Goal: Use online tool/utility

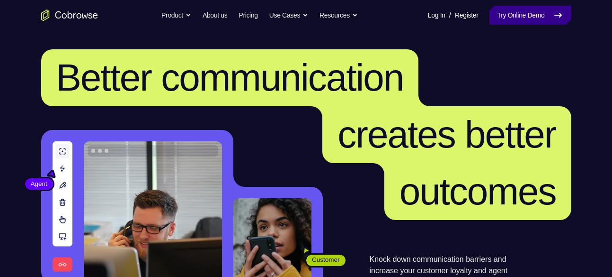
click at [503, 18] on link "Try Online Demo" at bounding box center [530, 15] width 81 height 19
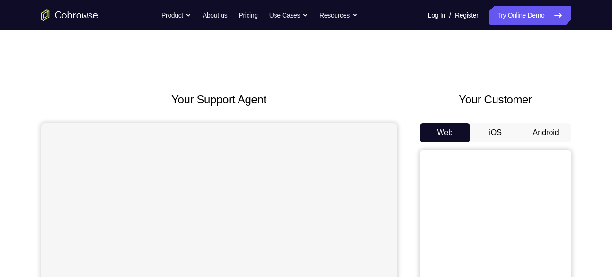
click at [545, 133] on button "Android" at bounding box center [546, 132] width 51 height 19
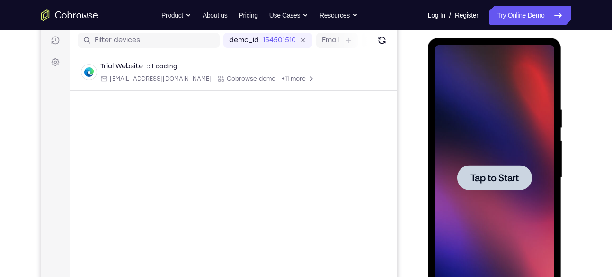
click at [490, 170] on div at bounding box center [494, 177] width 75 height 25
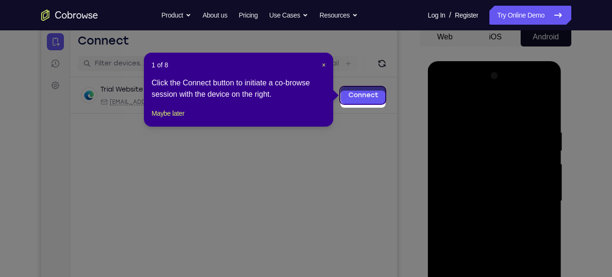
scroll to position [92, 0]
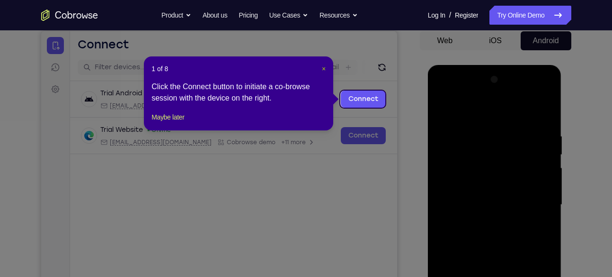
click at [322, 66] on span "×" at bounding box center [324, 69] width 4 height 8
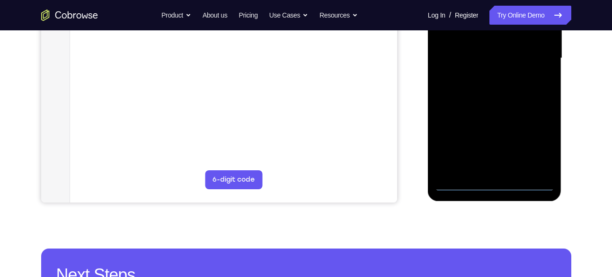
scroll to position [240, 0]
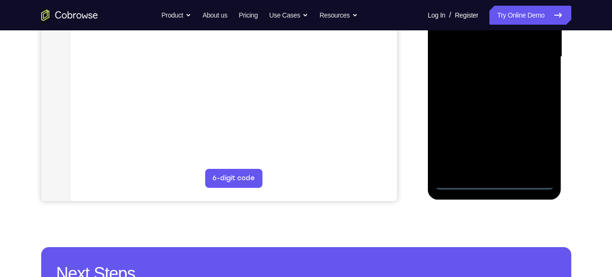
click at [499, 181] on div at bounding box center [494, 56] width 119 height 265
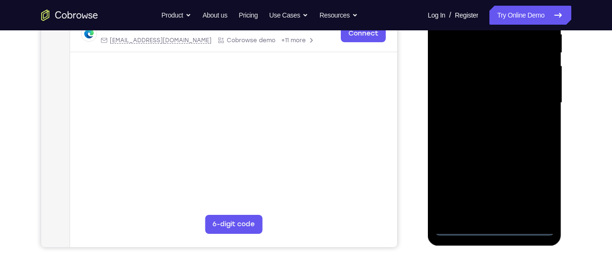
scroll to position [193, 0]
click at [535, 188] on div at bounding box center [494, 103] width 119 height 265
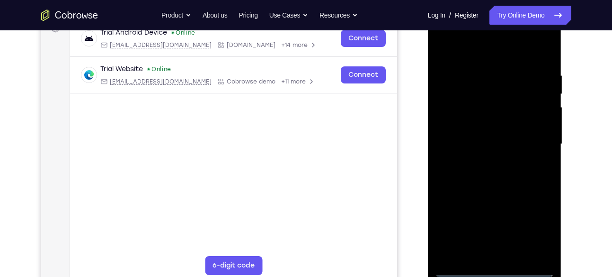
scroll to position [152, 0]
click at [442, 32] on div at bounding box center [494, 144] width 119 height 265
click at [537, 147] on div at bounding box center [494, 144] width 119 height 265
click at [486, 161] on div at bounding box center [494, 144] width 119 height 265
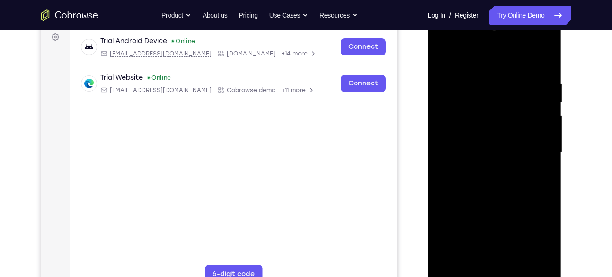
scroll to position [142, 0]
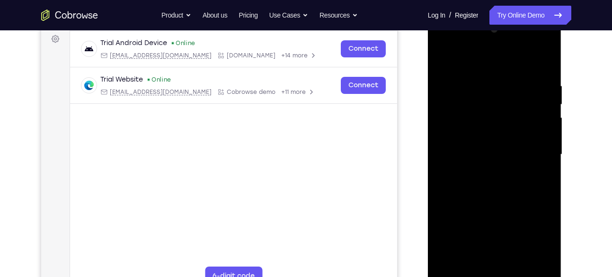
click at [474, 148] on div at bounding box center [494, 154] width 119 height 265
click at [465, 132] on div at bounding box center [494, 154] width 119 height 265
click at [489, 159] on div at bounding box center [494, 154] width 119 height 265
click at [491, 180] on div at bounding box center [494, 154] width 119 height 265
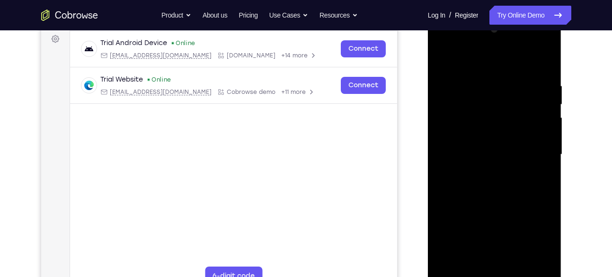
click at [534, 63] on div at bounding box center [494, 154] width 119 height 265
click at [506, 184] on div at bounding box center [494, 154] width 119 height 265
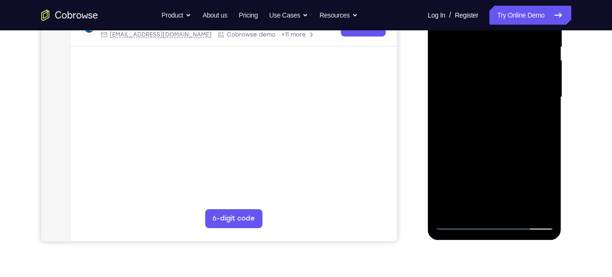
scroll to position [198, 0]
click at [496, 139] on div at bounding box center [494, 97] width 119 height 265
click at [551, 197] on div at bounding box center [494, 97] width 119 height 265
click at [521, 210] on div at bounding box center [494, 97] width 119 height 265
click at [501, 146] on div at bounding box center [494, 97] width 119 height 265
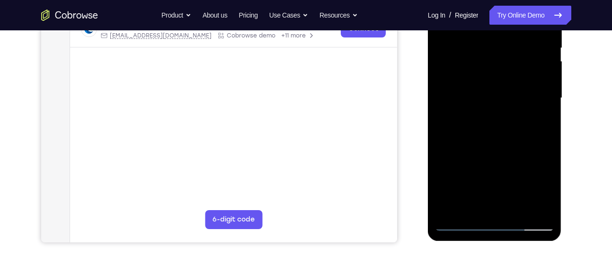
click at [494, 89] on div at bounding box center [494, 97] width 119 height 265
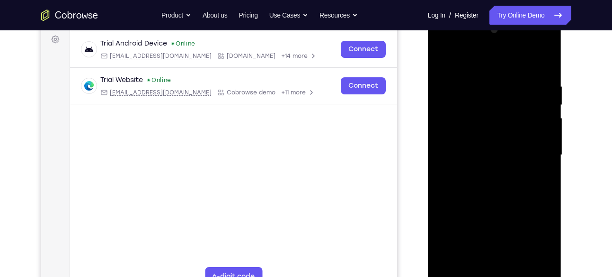
scroll to position [139, 0]
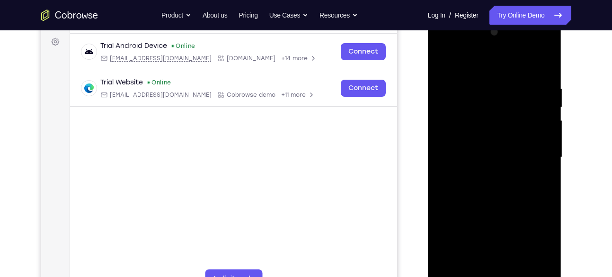
click at [445, 68] on div at bounding box center [494, 157] width 119 height 265
click at [443, 64] on div at bounding box center [494, 157] width 119 height 265
click at [477, 78] on div at bounding box center [494, 157] width 119 height 265
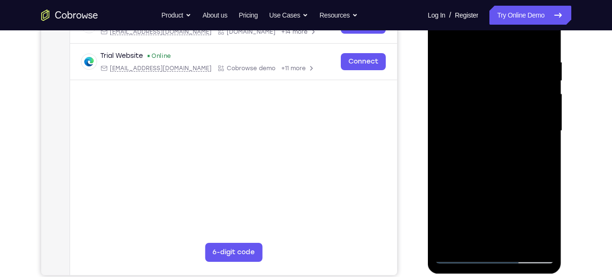
scroll to position [162, 0]
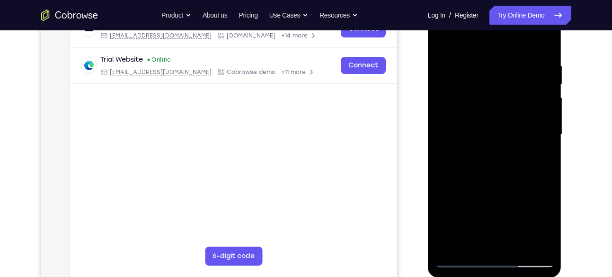
drag, startPoint x: 542, startPoint y: 69, endPoint x: 476, endPoint y: 75, distance: 66.5
click at [476, 75] on div at bounding box center [494, 134] width 119 height 265
drag, startPoint x: 513, startPoint y: 91, endPoint x: 439, endPoint y: 95, distance: 74.5
click at [439, 95] on div at bounding box center [494, 134] width 119 height 265
drag, startPoint x: 492, startPoint y: 109, endPoint x: 421, endPoint y: 120, distance: 71.9
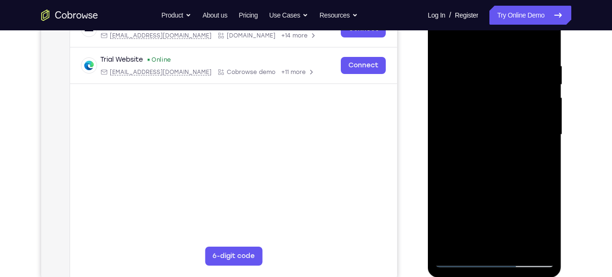
click at [428, 120] on html "Online web based iOS Simulators and Android Emulators. Run iPhone, iPad, Mobile…" at bounding box center [495, 137] width 135 height 284
drag, startPoint x: 501, startPoint y: 135, endPoint x: 419, endPoint y: 137, distance: 82.0
click at [428, 137] on html "Online web based iOS Simulators and Android Emulators. Run iPhone, iPad, Mobile…" at bounding box center [495, 137] width 135 height 284
drag, startPoint x: 528, startPoint y: 86, endPoint x: 437, endPoint y: 90, distance: 91.5
click at [437, 90] on div at bounding box center [494, 134] width 119 height 265
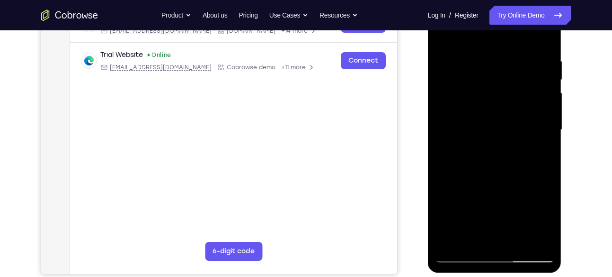
scroll to position [164, 0]
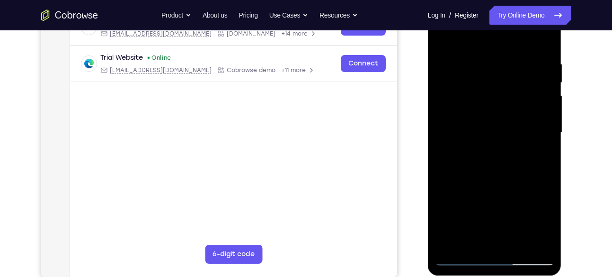
drag, startPoint x: 508, startPoint y: 98, endPoint x: 430, endPoint y: 105, distance: 77.5
click at [430, 105] on div at bounding box center [495, 134] width 134 height 282
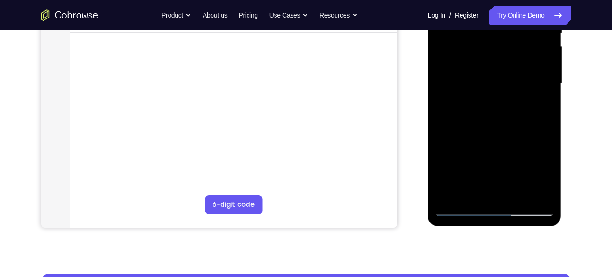
scroll to position [233, 0]
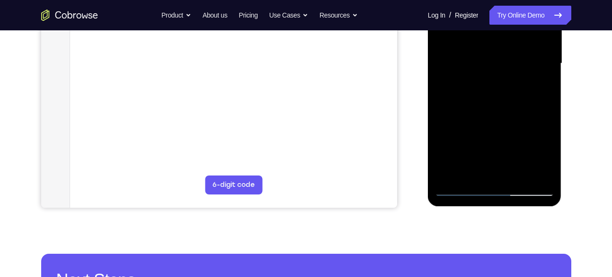
click at [529, 171] on div at bounding box center [494, 63] width 119 height 265
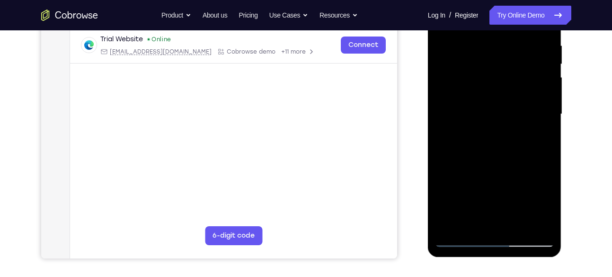
scroll to position [164, 0]
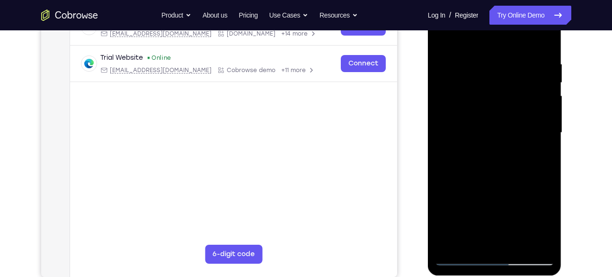
drag, startPoint x: 537, startPoint y: 104, endPoint x: 472, endPoint y: 108, distance: 65.5
click at [472, 108] on div at bounding box center [494, 132] width 119 height 265
drag, startPoint x: 472, startPoint y: 108, endPoint x: 543, endPoint y: 106, distance: 71.5
click at [543, 106] on div at bounding box center [494, 132] width 119 height 265
click at [531, 107] on div at bounding box center [494, 132] width 119 height 265
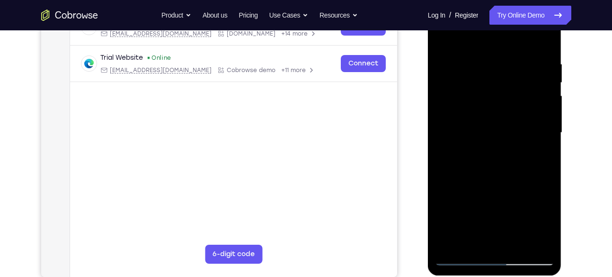
drag, startPoint x: 533, startPoint y: 99, endPoint x: 461, endPoint y: 104, distance: 72.2
click at [461, 104] on div at bounding box center [494, 132] width 119 height 265
drag, startPoint x: 525, startPoint y: 107, endPoint x: 464, endPoint y: 106, distance: 60.6
click at [464, 106] on div at bounding box center [494, 132] width 119 height 265
click at [545, 100] on div at bounding box center [494, 132] width 119 height 265
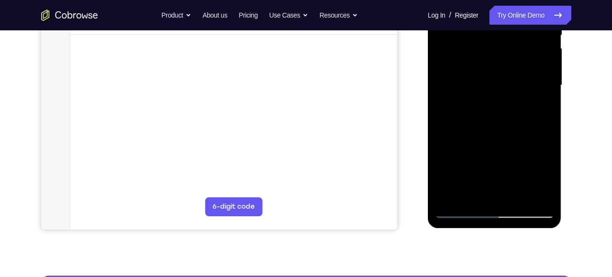
scroll to position [229, 0]
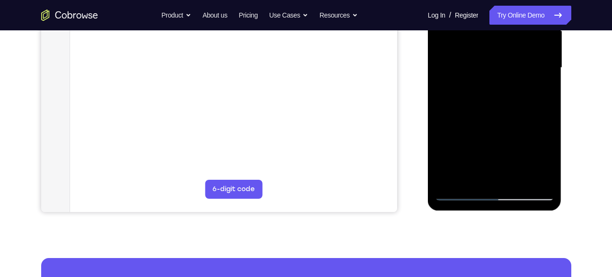
click at [530, 175] on div at bounding box center [494, 67] width 119 height 265
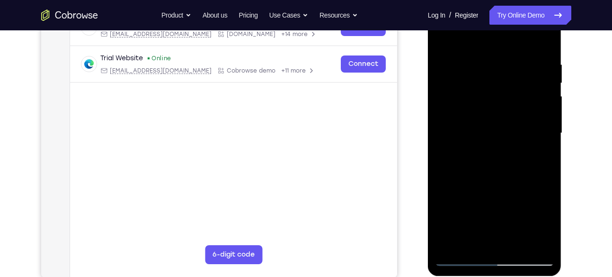
scroll to position [163, 0]
click at [546, 101] on div at bounding box center [494, 133] width 119 height 265
click at [541, 88] on div at bounding box center [494, 133] width 119 height 265
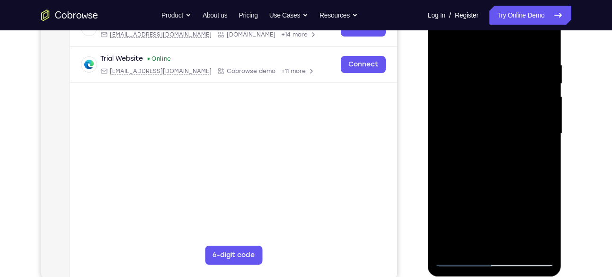
click at [542, 88] on div at bounding box center [494, 133] width 119 height 265
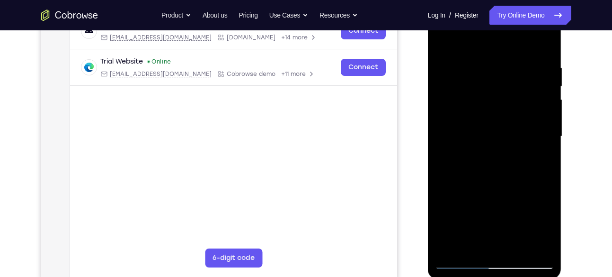
scroll to position [159, 0]
click at [542, 88] on div at bounding box center [494, 137] width 119 height 265
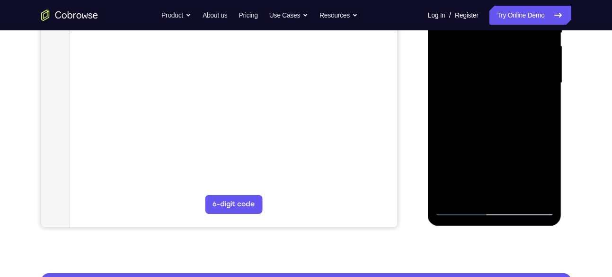
scroll to position [215, 0]
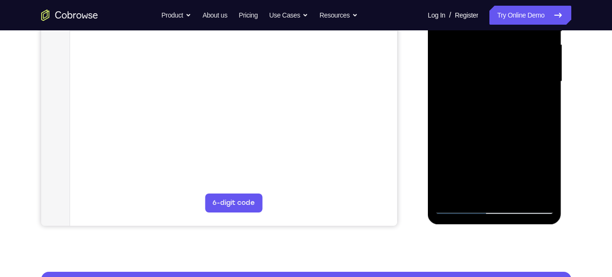
click at [532, 187] on div at bounding box center [494, 81] width 119 height 265
click at [542, 81] on div at bounding box center [494, 81] width 119 height 265
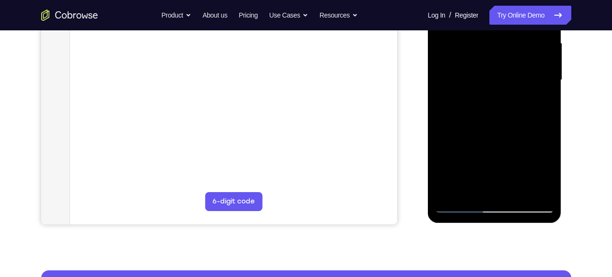
scroll to position [218, 0]
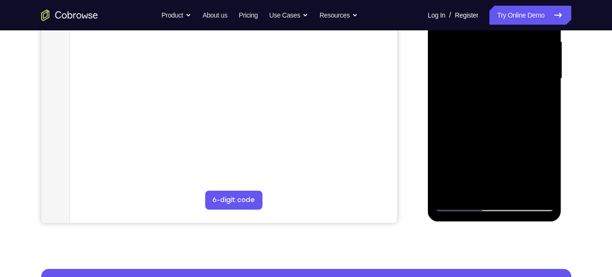
click at [528, 188] on div at bounding box center [494, 78] width 119 height 265
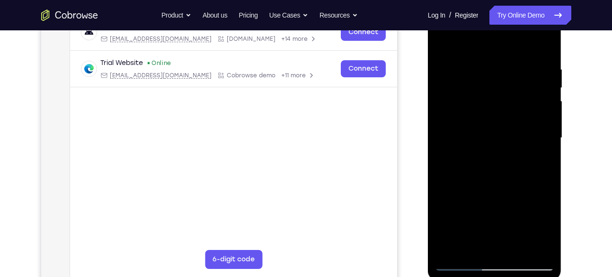
scroll to position [158, 0]
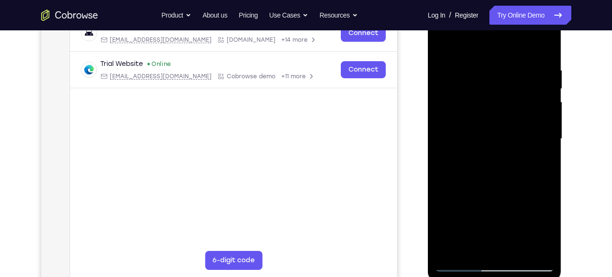
click at [539, 94] on div at bounding box center [494, 138] width 119 height 265
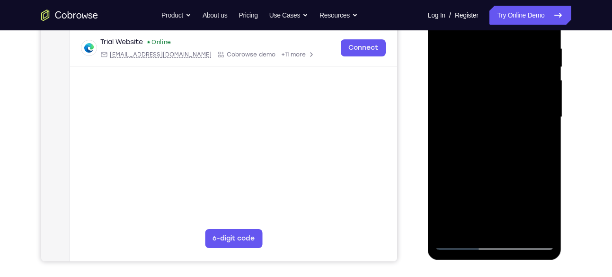
scroll to position [179, 0]
click at [539, 94] on div at bounding box center [494, 117] width 119 height 265
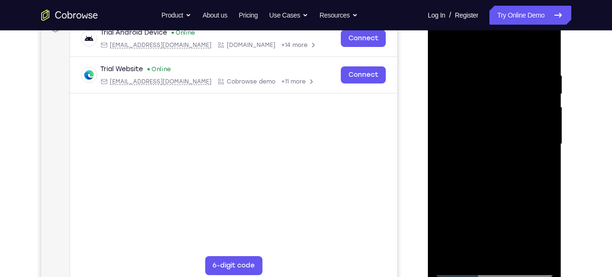
scroll to position [152, 0]
drag, startPoint x: 539, startPoint y: 99, endPoint x: 467, endPoint y: 103, distance: 72.1
drag, startPoint x: 467, startPoint y: 103, endPoint x: 460, endPoint y: 103, distance: 7.6
click at [460, 103] on div at bounding box center [494, 144] width 119 height 265
click at [535, 88] on div at bounding box center [494, 144] width 119 height 265
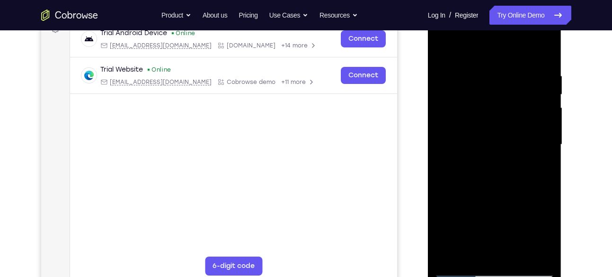
click at [535, 88] on div at bounding box center [494, 144] width 119 height 265
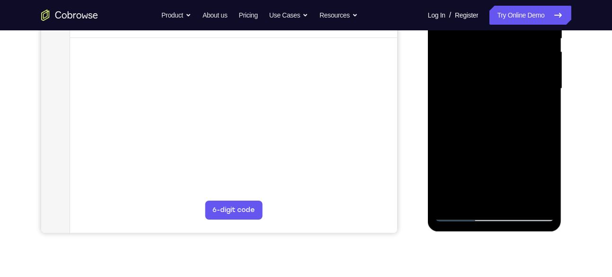
scroll to position [209, 0]
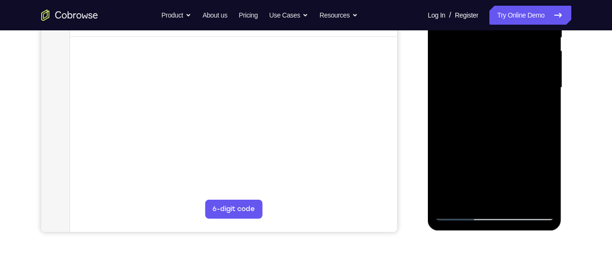
drag, startPoint x: 540, startPoint y: 129, endPoint x: 464, endPoint y: 145, distance: 77.8
click at [464, 145] on div at bounding box center [494, 87] width 119 height 265
drag, startPoint x: 510, startPoint y: 124, endPoint x: 442, endPoint y: 132, distance: 69.1
click at [442, 132] on div at bounding box center [494, 87] width 119 height 265
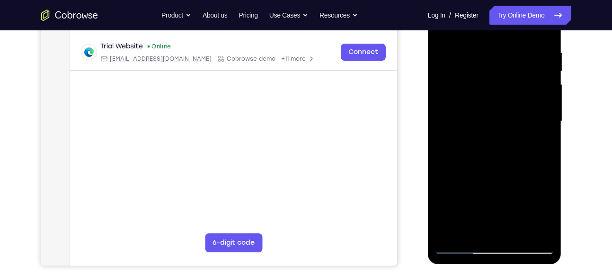
scroll to position [170, 0]
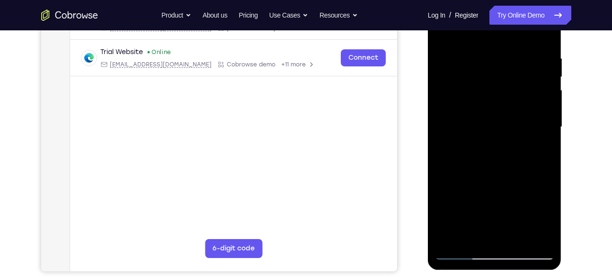
drag, startPoint x: 499, startPoint y: 113, endPoint x: 425, endPoint y: 119, distance: 73.6
drag, startPoint x: 425, startPoint y: 119, endPoint x: 547, endPoint y: 84, distance: 126.6
click at [547, 84] on div at bounding box center [494, 126] width 119 height 265
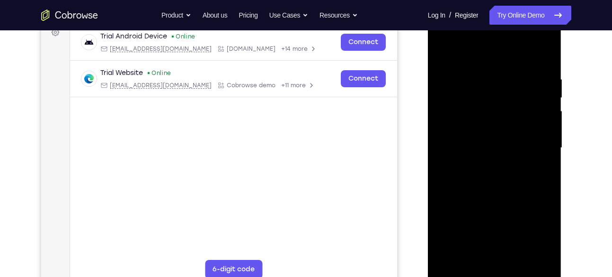
scroll to position [148, 0]
drag, startPoint x: 547, startPoint y: 105, endPoint x: 470, endPoint y: 94, distance: 78.0
click at [470, 94] on div at bounding box center [494, 148] width 119 height 265
drag, startPoint x: 522, startPoint y: 112, endPoint x: 446, endPoint y: 122, distance: 76.9
click at [446, 122] on div at bounding box center [494, 148] width 119 height 265
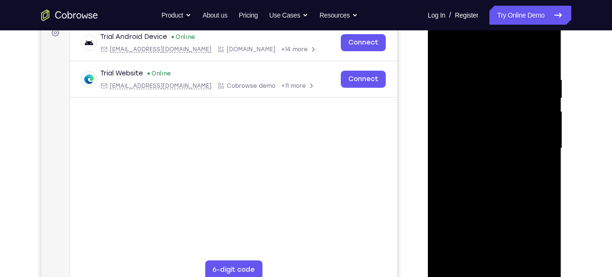
drag, startPoint x: 489, startPoint y: 108, endPoint x: 433, endPoint y: 101, distance: 56.4
click at [433, 101] on div at bounding box center [495, 150] width 134 height 282
drag, startPoint x: 509, startPoint y: 96, endPoint x: 441, endPoint y: 98, distance: 68.3
click at [441, 98] on div at bounding box center [494, 148] width 119 height 265
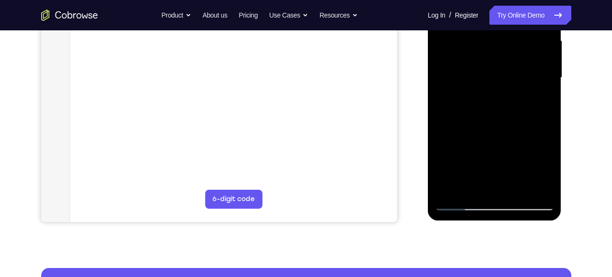
scroll to position [220, 0]
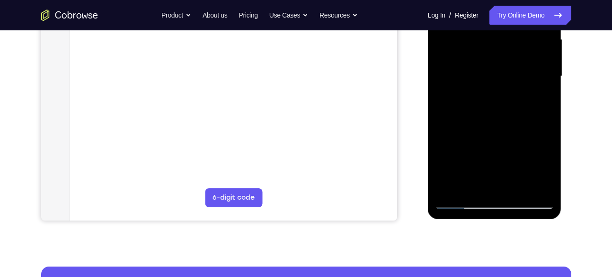
click at [530, 180] on div at bounding box center [494, 76] width 119 height 265
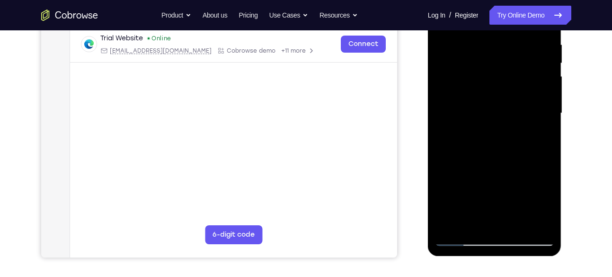
scroll to position [163, 0]
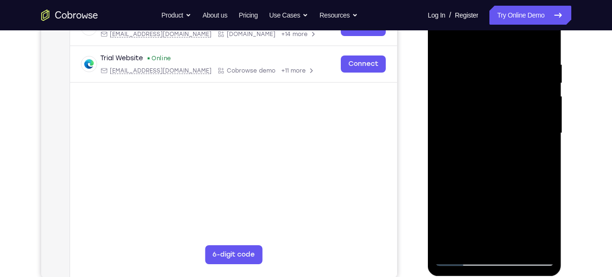
drag, startPoint x: 524, startPoint y: 184, endPoint x: 464, endPoint y: 135, distance: 76.8
click at [466, 135] on div at bounding box center [494, 132] width 119 height 265
drag, startPoint x: 514, startPoint y: 117, endPoint x: 443, endPoint y: 136, distance: 72.9
click at [443, 136] on div at bounding box center [494, 132] width 119 height 265
drag, startPoint x: 494, startPoint y: 127, endPoint x: 428, endPoint y: 142, distance: 67.3
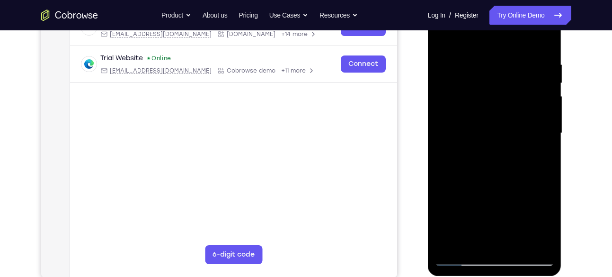
click at [428, 142] on div at bounding box center [495, 134] width 134 height 282
drag, startPoint x: 488, startPoint y: 131, endPoint x: 423, endPoint y: 133, distance: 65.4
click at [428, 133] on html "Online web based iOS Simulators and Android Emulators. Run iPhone, iPad, Mobile…" at bounding box center [495, 135] width 135 height 284
click at [423, 133] on div at bounding box center [496, 131] width 152 height 291
drag, startPoint x: 500, startPoint y: 117, endPoint x: 438, endPoint y: 121, distance: 62.6
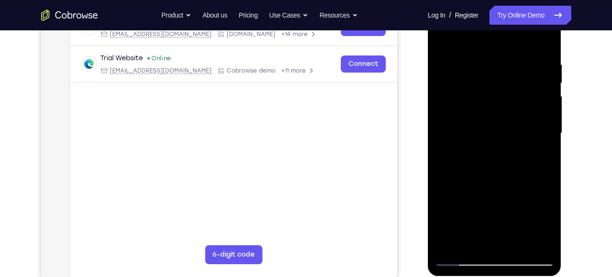
click at [438, 121] on div at bounding box center [494, 132] width 119 height 265
drag, startPoint x: 511, startPoint y: 65, endPoint x: 450, endPoint y: 69, distance: 61.2
click at [450, 69] on div at bounding box center [494, 132] width 119 height 265
drag, startPoint x: 514, startPoint y: 70, endPoint x: 442, endPoint y: 77, distance: 72.8
click at [442, 77] on div at bounding box center [494, 132] width 119 height 265
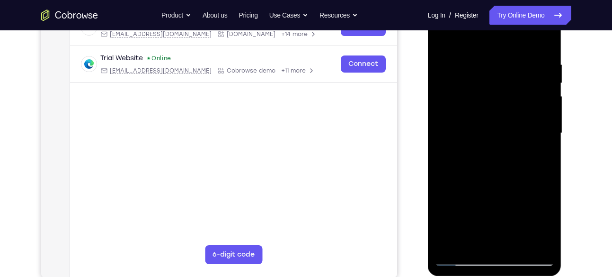
drag, startPoint x: 511, startPoint y: 78, endPoint x: 439, endPoint y: 91, distance: 73.1
click at [439, 91] on div at bounding box center [494, 132] width 119 height 265
drag, startPoint x: 522, startPoint y: 54, endPoint x: 452, endPoint y: 62, distance: 70.1
click at [452, 62] on div at bounding box center [494, 132] width 119 height 265
click at [541, 42] on div at bounding box center [494, 132] width 119 height 265
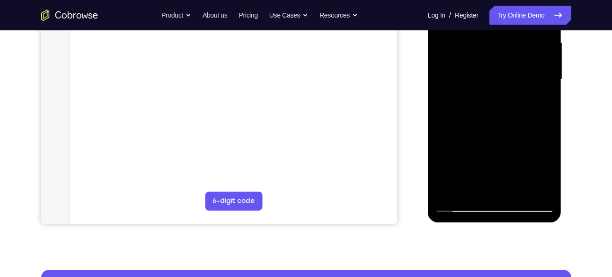
scroll to position [218, 0]
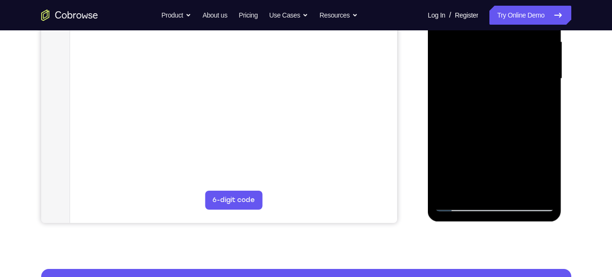
drag, startPoint x: 503, startPoint y: 161, endPoint x: 504, endPoint y: 77, distance: 84.8
click at [504, 77] on div at bounding box center [494, 78] width 119 height 265
drag, startPoint x: 498, startPoint y: 155, endPoint x: 501, endPoint y: 85, distance: 70.2
click at [501, 85] on div at bounding box center [494, 78] width 119 height 265
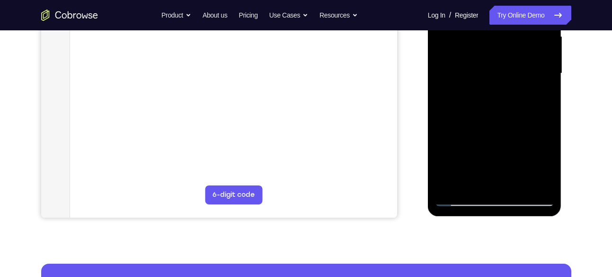
scroll to position [224, 0]
drag, startPoint x: 496, startPoint y: 130, endPoint x: 505, endPoint y: 53, distance: 78.2
click at [505, 53] on div at bounding box center [494, 72] width 119 height 265
drag, startPoint x: 493, startPoint y: 112, endPoint x: 504, endPoint y: 38, distance: 74.7
click at [504, 38] on div at bounding box center [494, 72] width 119 height 265
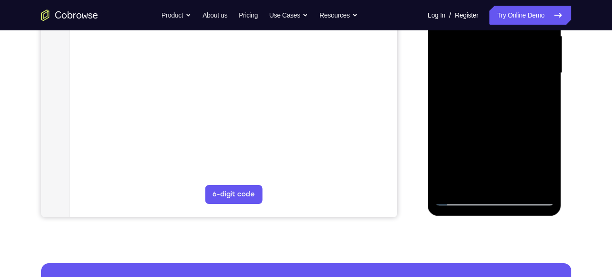
drag, startPoint x: 502, startPoint y: 122, endPoint x: 506, endPoint y: 36, distance: 85.8
click at [506, 36] on div at bounding box center [494, 72] width 119 height 265
drag, startPoint x: 506, startPoint y: 122, endPoint x: 513, endPoint y: 61, distance: 61.6
click at [513, 61] on div at bounding box center [494, 72] width 119 height 265
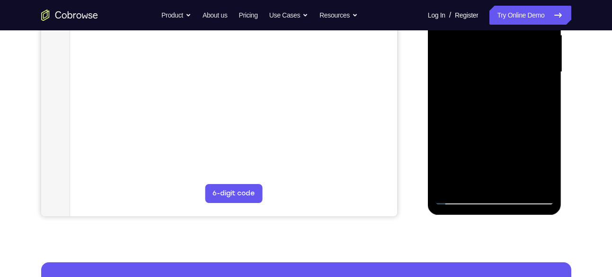
drag, startPoint x: 499, startPoint y: 139, endPoint x: 509, endPoint y: 92, distance: 48.4
click at [509, 92] on div at bounding box center [494, 71] width 119 height 265
drag, startPoint x: 510, startPoint y: 136, endPoint x: 510, endPoint y: 46, distance: 90.0
click at [510, 46] on div at bounding box center [494, 71] width 119 height 265
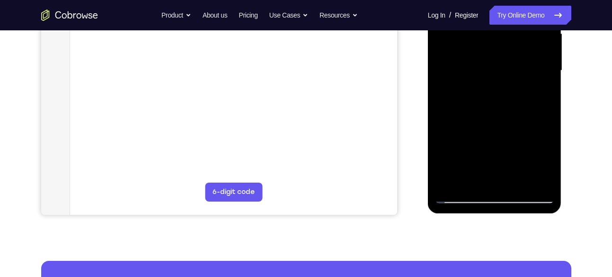
scroll to position [226, 0]
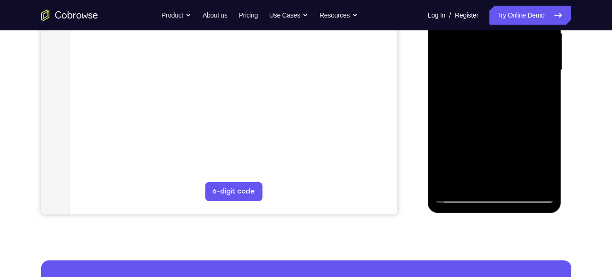
drag, startPoint x: 500, startPoint y: 127, endPoint x: 508, endPoint y: 67, distance: 60.6
click at [508, 67] on div at bounding box center [494, 69] width 119 height 265
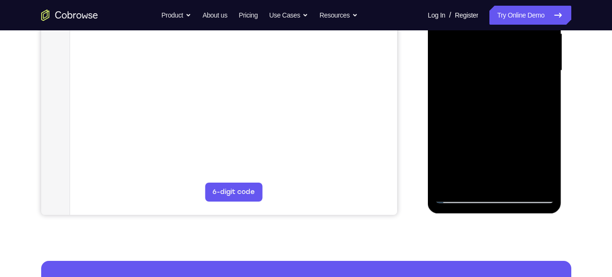
scroll to position [225, 0]
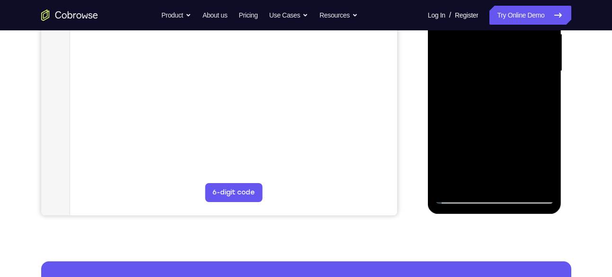
drag, startPoint x: 486, startPoint y: 137, endPoint x: 505, endPoint y: 52, distance: 87.3
click at [505, 52] on div at bounding box center [494, 70] width 119 height 265
drag, startPoint x: 502, startPoint y: 125, endPoint x: 516, endPoint y: 46, distance: 80.2
click at [516, 46] on div at bounding box center [494, 70] width 119 height 265
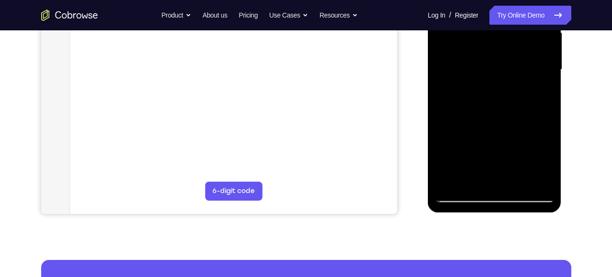
drag, startPoint x: 495, startPoint y: 134, endPoint x: 504, endPoint y: 49, distance: 85.7
click at [504, 49] on div at bounding box center [494, 69] width 119 height 265
drag, startPoint x: 488, startPoint y: 140, endPoint x: 494, endPoint y: 77, distance: 62.8
click at [494, 77] on div at bounding box center [494, 69] width 119 height 265
drag, startPoint x: 498, startPoint y: 139, endPoint x: 502, endPoint y: 98, distance: 40.9
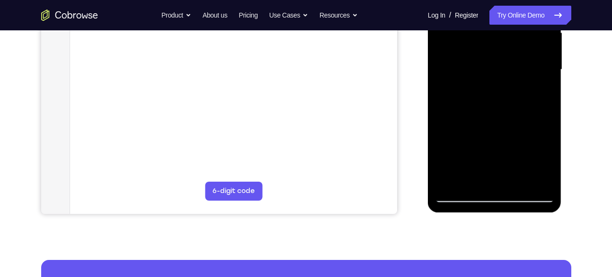
click at [502, 98] on div at bounding box center [494, 69] width 119 height 265
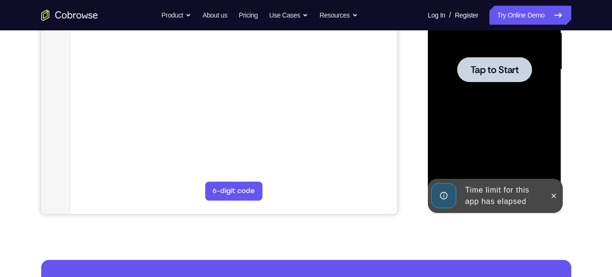
click at [492, 70] on span "Tap to Start" at bounding box center [495, 69] width 48 height 9
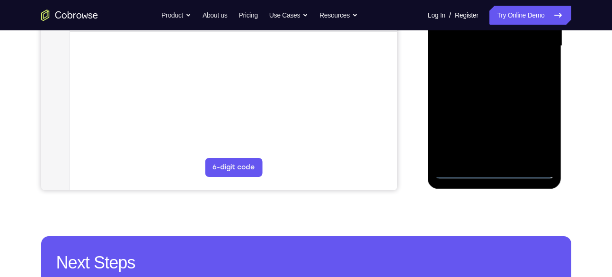
scroll to position [252, 0]
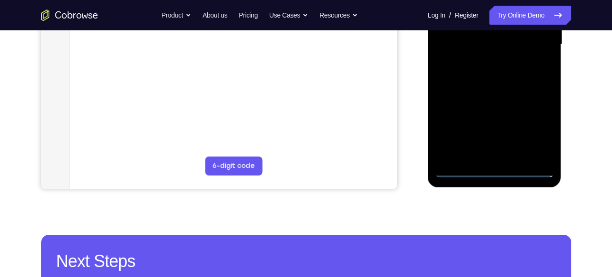
click at [497, 171] on div at bounding box center [494, 44] width 119 height 265
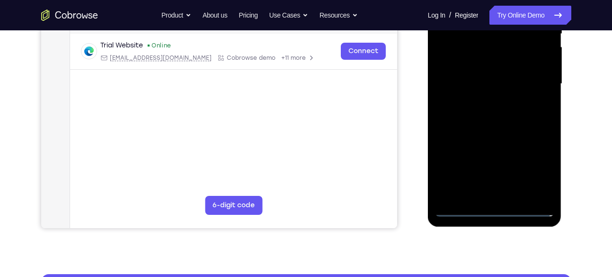
scroll to position [208, 0]
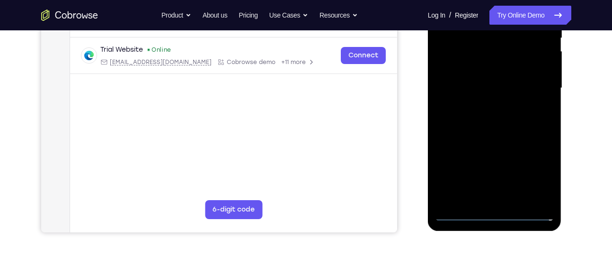
click at [543, 179] on div at bounding box center [494, 87] width 119 height 265
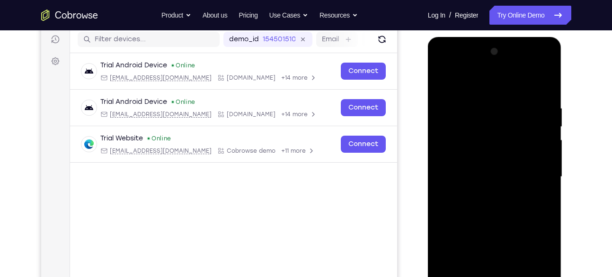
scroll to position [119, 0]
click at [448, 70] on div at bounding box center [494, 177] width 119 height 265
click at [534, 173] on div at bounding box center [494, 177] width 119 height 265
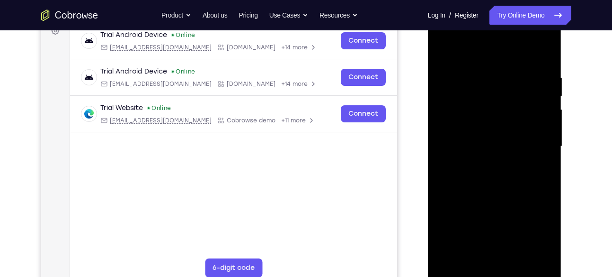
scroll to position [151, 0]
click at [483, 167] on div at bounding box center [494, 145] width 119 height 265
click at [466, 141] on div at bounding box center [494, 145] width 119 height 265
click at [466, 123] on div at bounding box center [494, 145] width 119 height 265
click at [488, 140] on div at bounding box center [494, 145] width 119 height 265
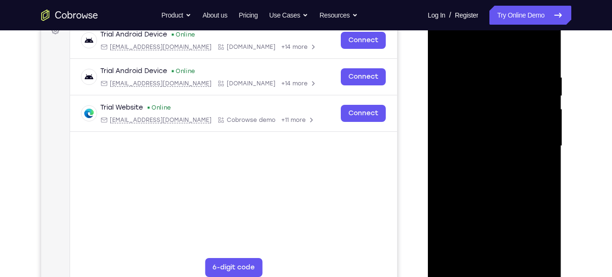
click at [492, 182] on div at bounding box center [494, 145] width 119 height 265
click at [550, 64] on div at bounding box center [494, 145] width 119 height 265
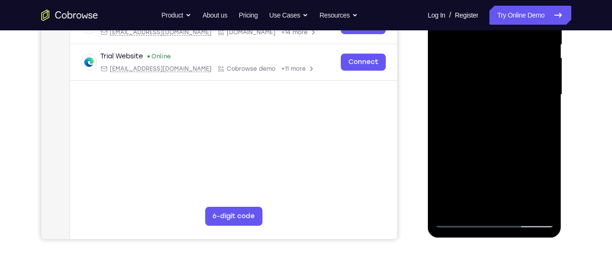
scroll to position [202, 0]
drag, startPoint x: 475, startPoint y: 145, endPoint x: 488, endPoint y: 106, distance: 40.7
click at [488, 106] on div at bounding box center [494, 94] width 119 height 265
drag, startPoint x: 495, startPoint y: 142, endPoint x: 491, endPoint y: 93, distance: 48.5
click at [491, 93] on div at bounding box center [494, 94] width 119 height 265
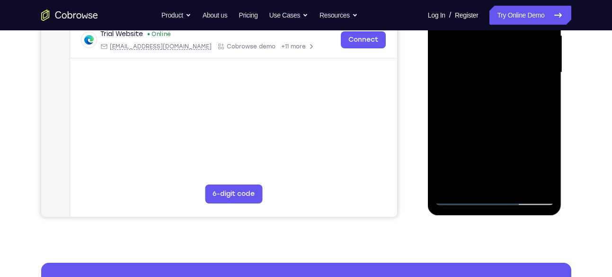
scroll to position [224, 0]
drag, startPoint x: 492, startPoint y: 125, endPoint x: 495, endPoint y: 85, distance: 40.4
drag, startPoint x: 495, startPoint y: 85, endPoint x: 485, endPoint y: 48, distance: 38.3
click at [485, 48] on div at bounding box center [494, 71] width 119 height 265
drag, startPoint x: 489, startPoint y: 114, endPoint x: 495, endPoint y: 60, distance: 54.3
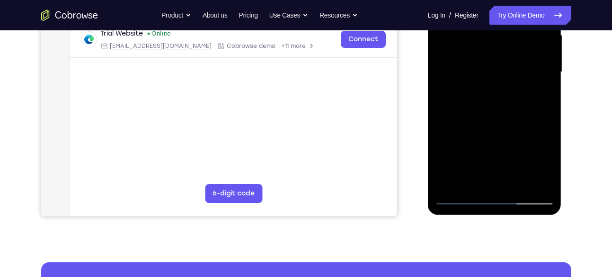
click at [495, 60] on div at bounding box center [494, 71] width 119 height 265
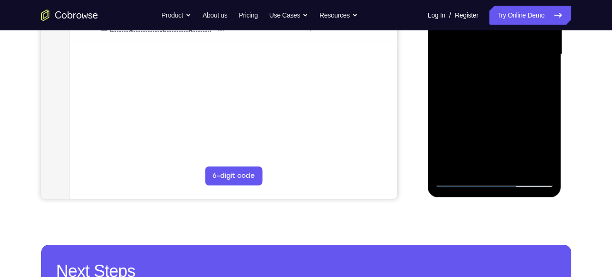
scroll to position [242, 0]
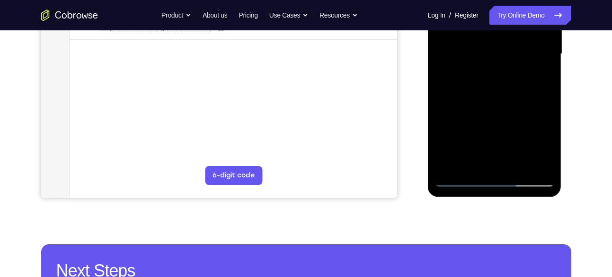
drag, startPoint x: 495, startPoint y: 122, endPoint x: 502, endPoint y: 54, distance: 69.0
click at [502, 54] on div at bounding box center [494, 53] width 119 height 265
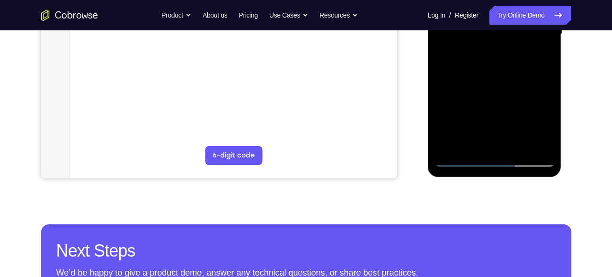
drag, startPoint x: 495, startPoint y: 107, endPoint x: 493, endPoint y: 40, distance: 66.3
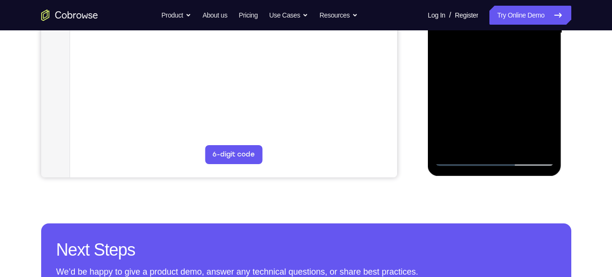
scroll to position [264, 0]
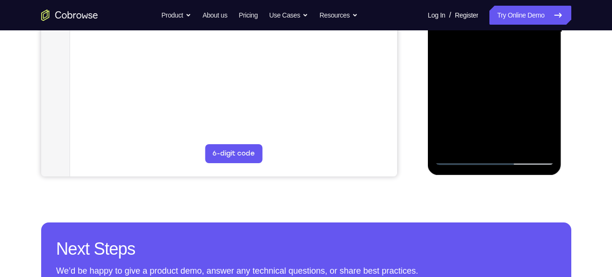
drag, startPoint x: 493, startPoint y: 38, endPoint x: 466, endPoint y: 78, distance: 48.1
click at [466, 78] on div at bounding box center [494, 32] width 119 height 265
drag, startPoint x: 475, startPoint y: 101, endPoint x: 486, endPoint y: 53, distance: 50.1
click at [486, 53] on div at bounding box center [494, 32] width 119 height 265
drag, startPoint x: 477, startPoint y: 99, endPoint x: 488, endPoint y: 51, distance: 49.6
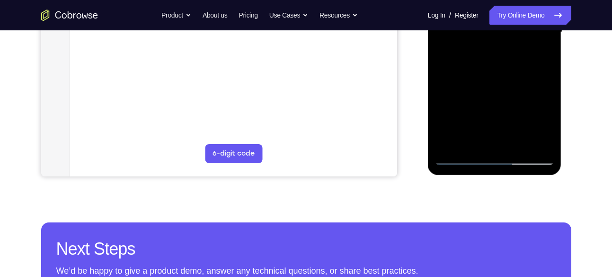
click at [488, 51] on div at bounding box center [494, 32] width 119 height 265
click at [550, 130] on div at bounding box center [494, 32] width 119 height 265
drag, startPoint x: 500, startPoint y: 113, endPoint x: 507, endPoint y: 66, distance: 47.8
click at [507, 66] on div at bounding box center [494, 32] width 119 height 265
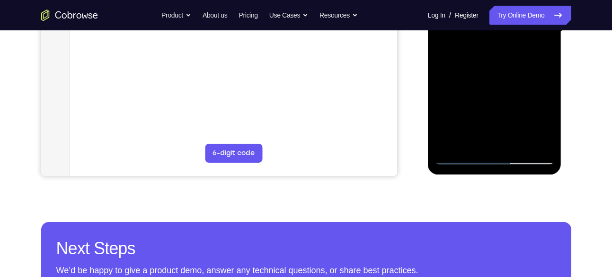
drag, startPoint x: 507, startPoint y: 111, endPoint x: 519, endPoint y: 66, distance: 47.2
click at [519, 66] on div at bounding box center [494, 31] width 119 height 265
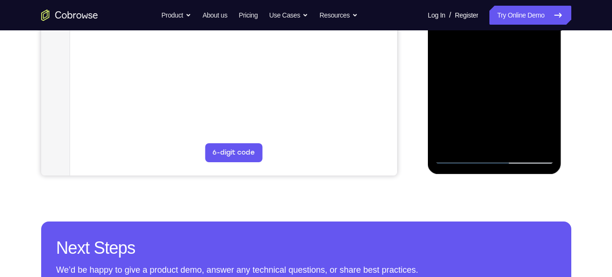
drag, startPoint x: 503, startPoint y: 114, endPoint x: 509, endPoint y: 19, distance: 94.9
click at [509, 19] on div at bounding box center [494, 31] width 119 height 265
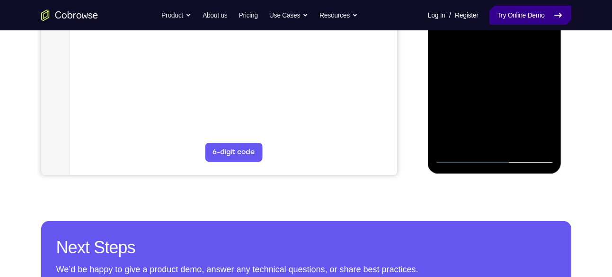
scroll to position [266, 0]
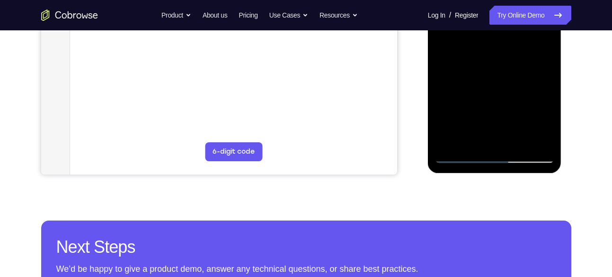
drag, startPoint x: 497, startPoint y: 94, endPoint x: 510, endPoint y: 44, distance: 52.4
click at [510, 44] on div at bounding box center [494, 30] width 119 height 265
drag, startPoint x: 502, startPoint y: 98, endPoint x: 511, endPoint y: 40, distance: 58.0
click at [511, 40] on div at bounding box center [494, 30] width 119 height 265
drag, startPoint x: 500, startPoint y: 104, endPoint x: 515, endPoint y: 43, distance: 63.5
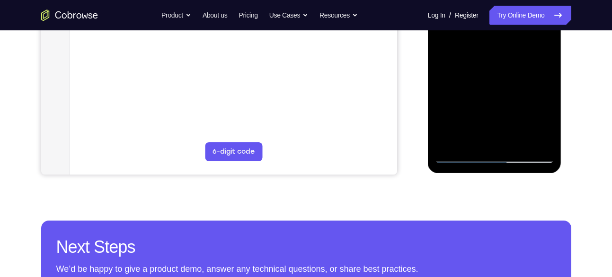
click at [515, 43] on div at bounding box center [494, 30] width 119 height 265
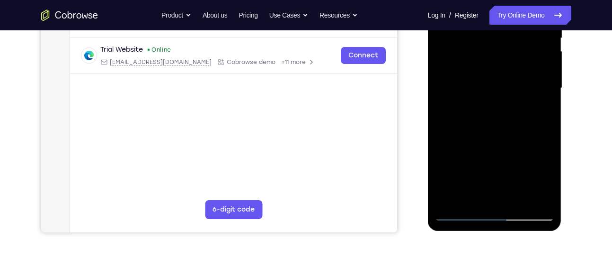
scroll to position [205, 0]
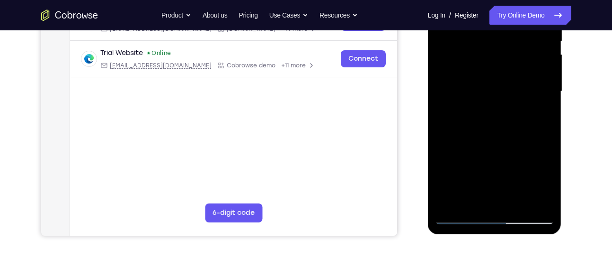
drag, startPoint x: 516, startPoint y: 123, endPoint x: 531, endPoint y: 47, distance: 77.7
click at [531, 47] on div at bounding box center [494, 91] width 119 height 265
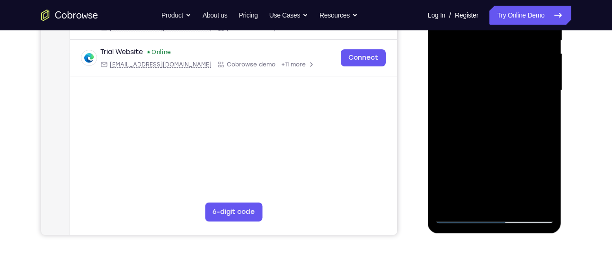
scroll to position [206, 0]
drag, startPoint x: 492, startPoint y: 176, endPoint x: 499, endPoint y: 145, distance: 31.1
click at [499, 145] on div at bounding box center [494, 89] width 119 height 265
drag, startPoint x: 508, startPoint y: 188, endPoint x: 518, endPoint y: 125, distance: 63.3
click at [518, 125] on div at bounding box center [494, 89] width 119 height 265
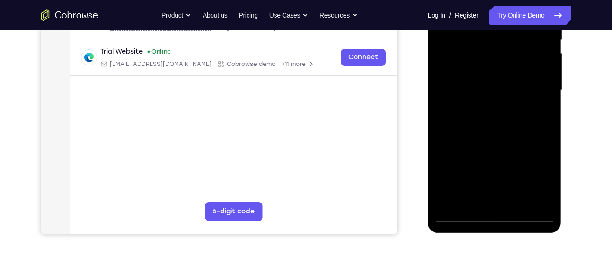
drag, startPoint x: 501, startPoint y: 155, endPoint x: 509, endPoint y: 87, distance: 68.2
click at [509, 87] on div at bounding box center [494, 89] width 119 height 265
drag, startPoint x: 468, startPoint y: 155, endPoint x: 489, endPoint y: 86, distance: 71.8
click at [489, 86] on div at bounding box center [494, 89] width 119 height 265
drag, startPoint x: 499, startPoint y: 158, endPoint x: 500, endPoint y: 80, distance: 77.7
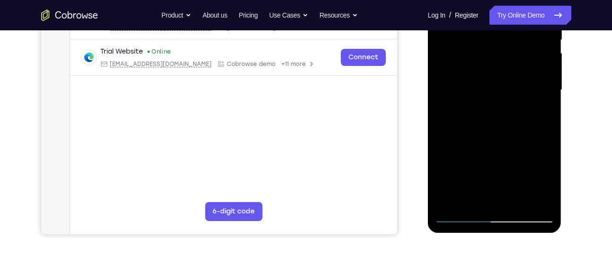
click at [500, 80] on div at bounding box center [494, 89] width 119 height 265
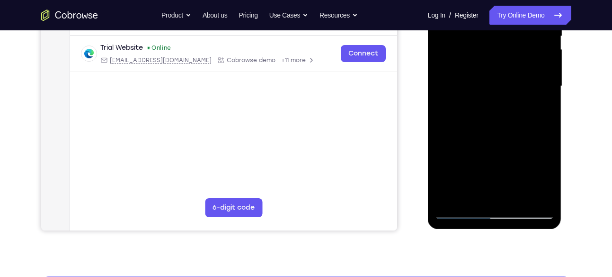
scroll to position [211, 0]
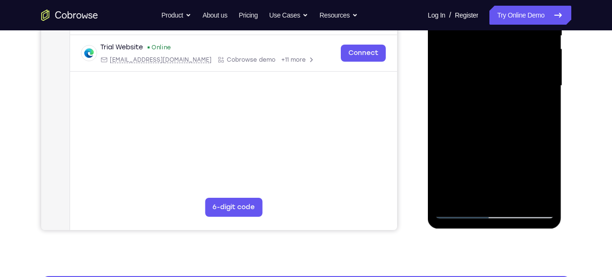
drag, startPoint x: 488, startPoint y: 136, endPoint x: 500, endPoint y: 66, distance: 70.5
click at [500, 66] on div at bounding box center [494, 85] width 119 height 265
drag, startPoint x: 508, startPoint y: 139, endPoint x: 515, endPoint y: 71, distance: 68.6
click at [515, 71] on div at bounding box center [494, 85] width 119 height 265
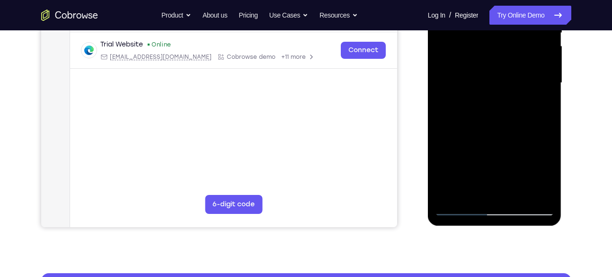
drag, startPoint x: 502, startPoint y: 133, endPoint x: 508, endPoint y: 67, distance: 66.1
click at [508, 67] on div at bounding box center [494, 82] width 119 height 265
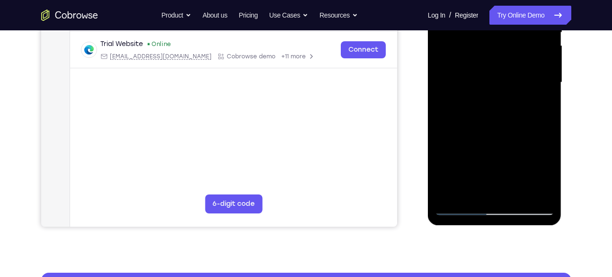
drag, startPoint x: 500, startPoint y: 148, endPoint x: 510, endPoint y: 86, distance: 62.5
click at [510, 86] on div at bounding box center [494, 82] width 119 height 265
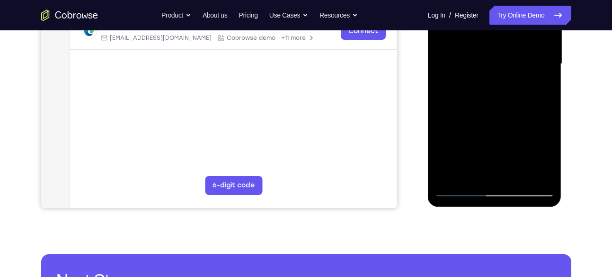
scroll to position [233, 0]
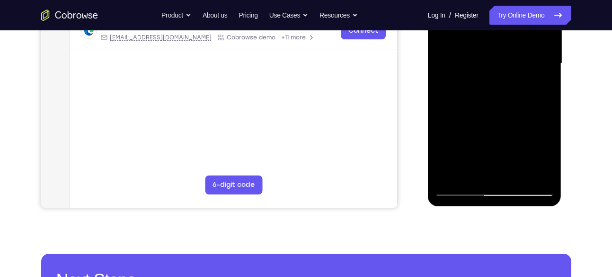
drag, startPoint x: 504, startPoint y: 131, endPoint x: 507, endPoint y: 95, distance: 36.1
click at [507, 95] on div at bounding box center [494, 63] width 119 height 265
click at [440, 138] on div at bounding box center [494, 63] width 119 height 265
drag, startPoint x: 495, startPoint y: 140, endPoint x: 501, endPoint y: 60, distance: 80.7
click at [501, 60] on div at bounding box center [494, 63] width 119 height 265
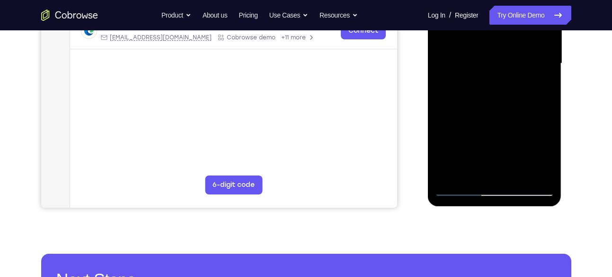
scroll to position [251, 0]
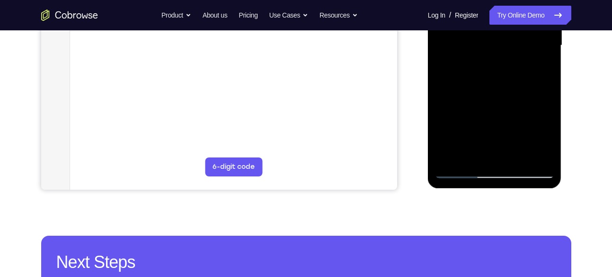
click at [518, 157] on div at bounding box center [494, 45] width 119 height 265
click at [491, 94] on div at bounding box center [494, 45] width 119 height 265
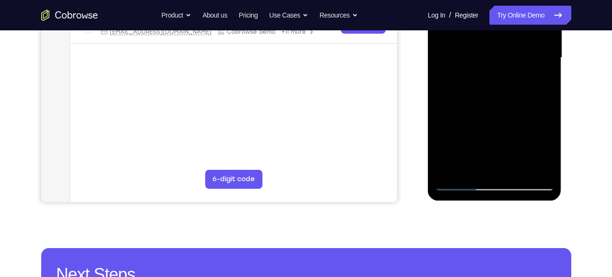
scroll to position [238, 0]
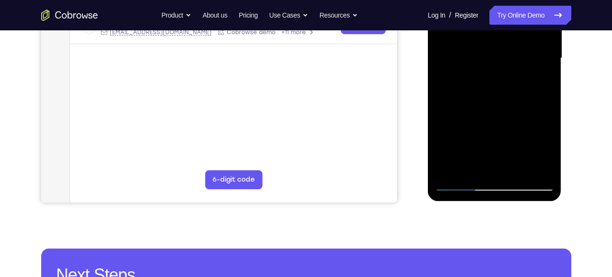
drag, startPoint x: 487, startPoint y: 116, endPoint x: 496, endPoint y: 53, distance: 64.6
click at [496, 53] on div at bounding box center [494, 58] width 119 height 265
drag, startPoint x: 486, startPoint y: 114, endPoint x: 496, endPoint y: 61, distance: 54.0
click at [496, 61] on div at bounding box center [494, 58] width 119 height 265
drag, startPoint x: 487, startPoint y: 116, endPoint x: 452, endPoint y: 200, distance: 90.4
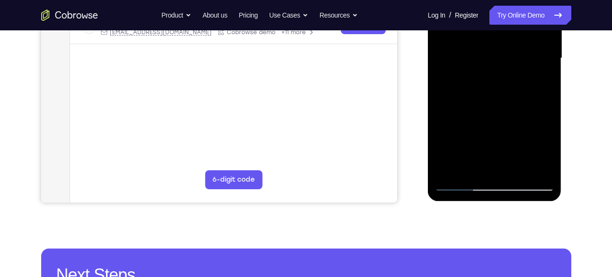
click at [452, 200] on div at bounding box center [495, 60] width 134 height 282
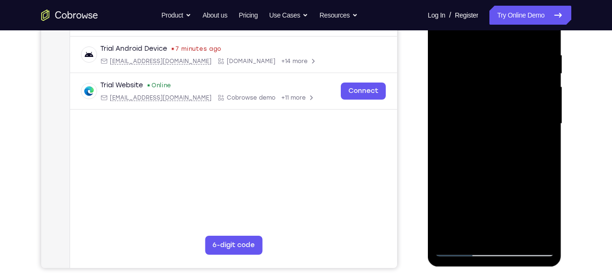
scroll to position [172, 0]
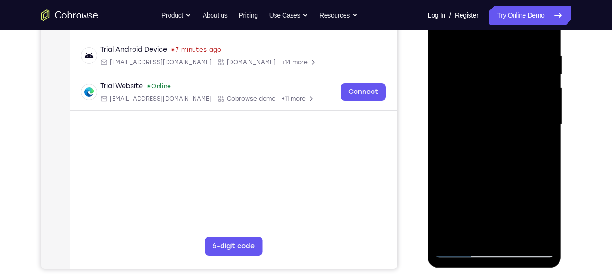
click at [456, 40] on div at bounding box center [494, 124] width 119 height 265
click at [479, 138] on div at bounding box center [494, 124] width 119 height 265
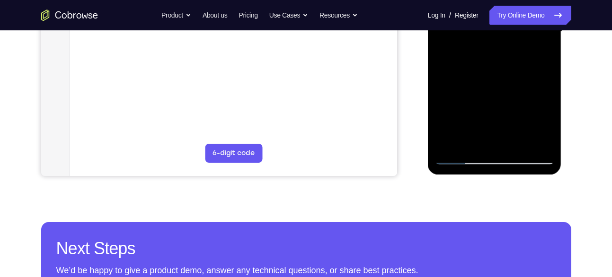
scroll to position [257, 0]
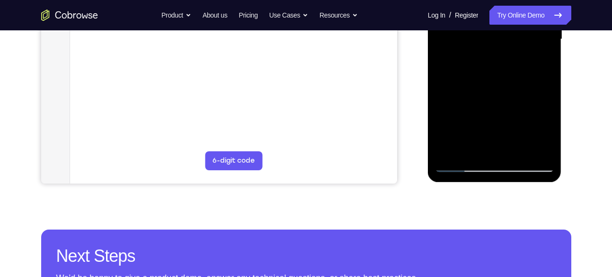
click at [464, 144] on div at bounding box center [494, 39] width 119 height 265
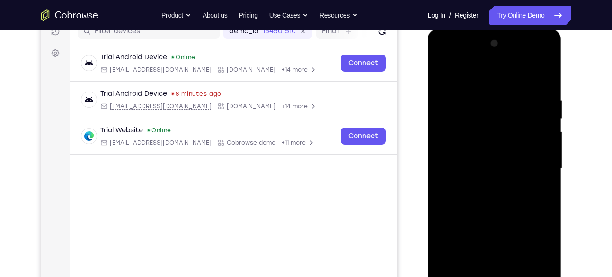
scroll to position [127, 0]
click at [438, 73] on div at bounding box center [494, 168] width 119 height 265
drag, startPoint x: 494, startPoint y: 133, endPoint x: 491, endPoint y: 189, distance: 56.0
click at [491, 189] on div at bounding box center [494, 168] width 119 height 265
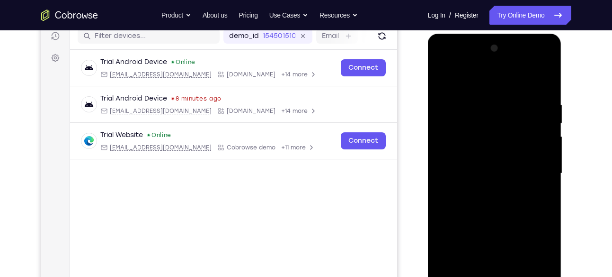
scroll to position [123, 0]
drag, startPoint x: 508, startPoint y: 107, endPoint x: 768, endPoint y: 155, distance: 264.9
drag, startPoint x: 768, startPoint y: 155, endPoint x: 505, endPoint y: 120, distance: 265.7
click at [505, 120] on div at bounding box center [494, 173] width 119 height 265
click at [546, 81] on div at bounding box center [494, 173] width 119 height 265
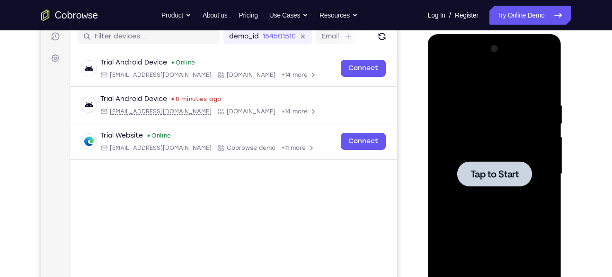
drag, startPoint x: 532, startPoint y: 95, endPoint x: 450, endPoint y: 94, distance: 82.4
click at [450, 34] on div "Tap to Start" at bounding box center [495, 34] width 134 height 0
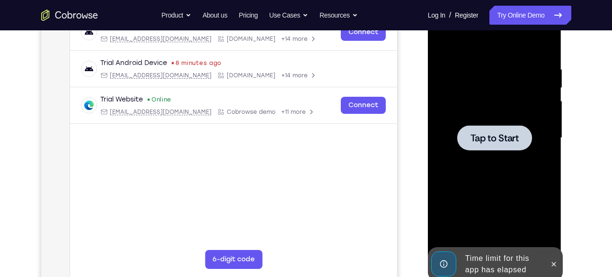
scroll to position [159, 0]
click at [476, 111] on div at bounding box center [494, 137] width 119 height 265
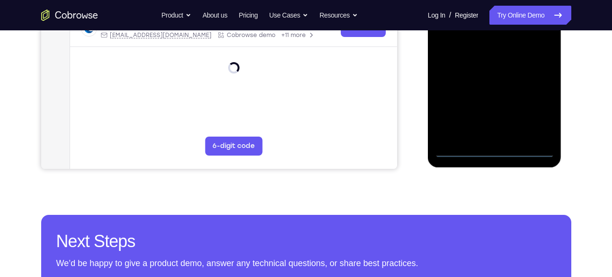
scroll to position [277, 0]
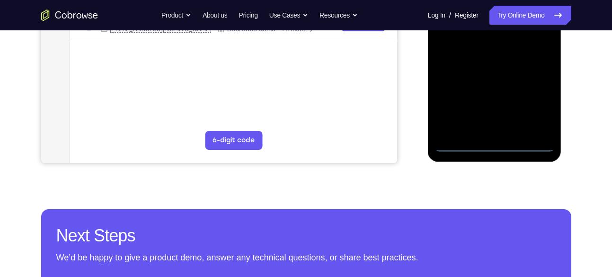
click at [491, 142] on div at bounding box center [494, 18] width 119 height 265
click at [530, 99] on div at bounding box center [494, 18] width 119 height 265
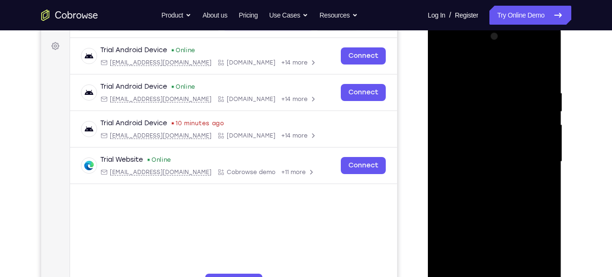
scroll to position [132, 0]
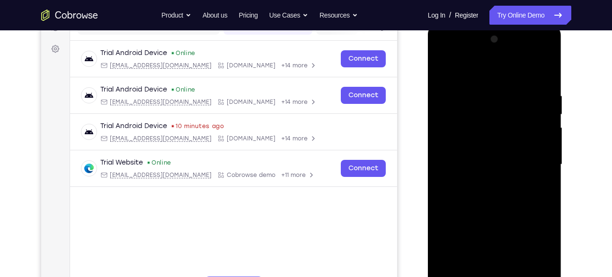
click at [453, 49] on div at bounding box center [494, 164] width 119 height 265
click at [451, 140] on div at bounding box center [494, 164] width 119 height 265
click at [469, 169] on div at bounding box center [494, 164] width 119 height 265
click at [455, 155] on div at bounding box center [494, 164] width 119 height 265
click at [480, 179] on div at bounding box center [494, 164] width 119 height 265
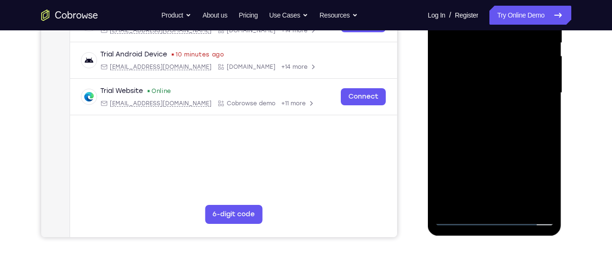
scroll to position [203, 0]
click at [481, 148] on div at bounding box center [494, 93] width 119 height 265
click at [476, 78] on div at bounding box center [494, 93] width 119 height 265
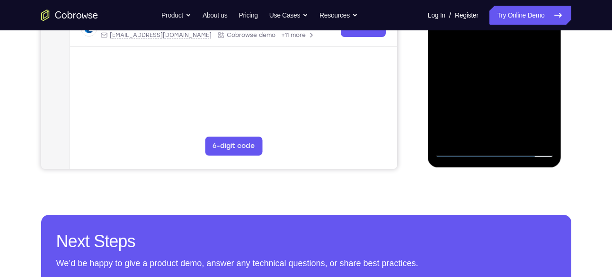
scroll to position [273, 0]
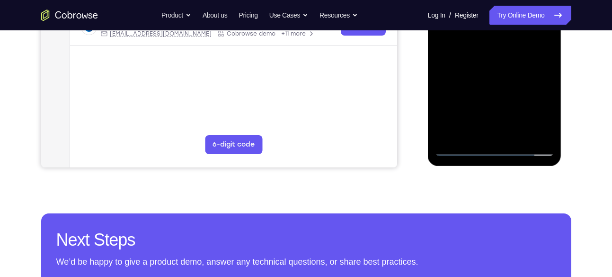
drag, startPoint x: 489, startPoint y: 99, endPoint x: 492, endPoint y: 57, distance: 42.3
click at [492, 57] on div at bounding box center [494, 23] width 119 height 265
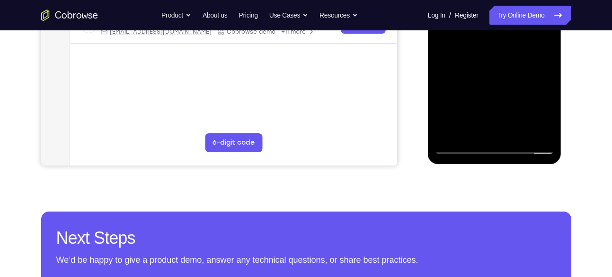
click at [492, 127] on div at bounding box center [494, 21] width 119 height 265
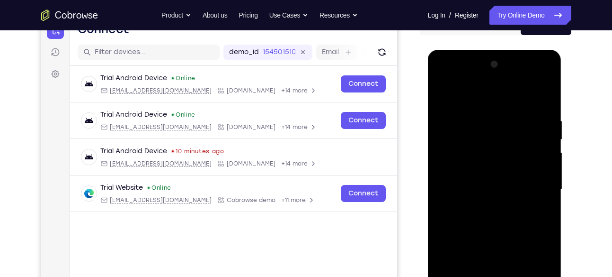
scroll to position [107, 0]
click at [460, 169] on div at bounding box center [494, 189] width 119 height 265
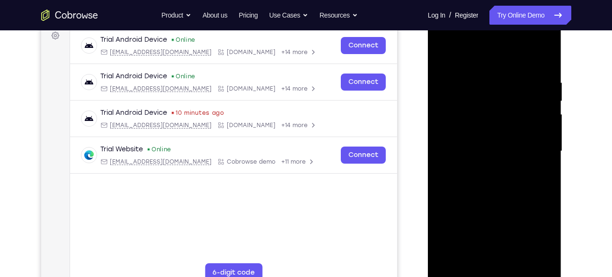
scroll to position [146, 0]
click at [460, 169] on div at bounding box center [494, 150] width 119 height 265
click at [525, 70] on div at bounding box center [494, 150] width 119 height 265
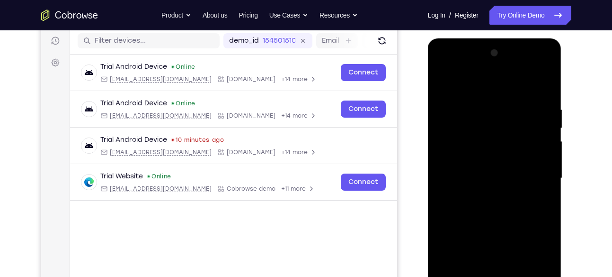
scroll to position [117, 0]
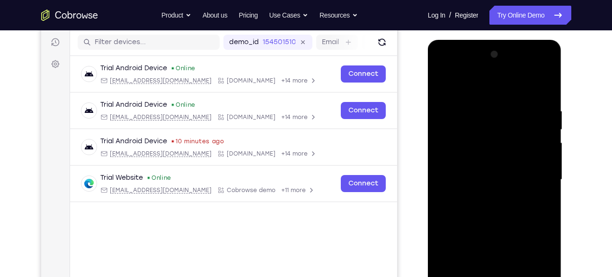
click at [449, 86] on div at bounding box center [494, 179] width 119 height 265
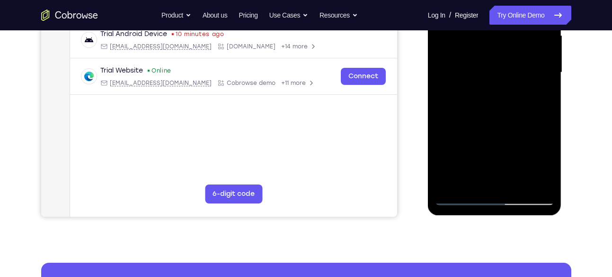
scroll to position [224, 0]
drag, startPoint x: 469, startPoint y: 37, endPoint x: 473, endPoint y: 76, distance: 39.0
click at [473, 76] on div at bounding box center [494, 71] width 119 height 265
drag, startPoint x: 497, startPoint y: 138, endPoint x: 500, endPoint y: 78, distance: 60.2
click at [500, 78] on div at bounding box center [494, 71] width 119 height 265
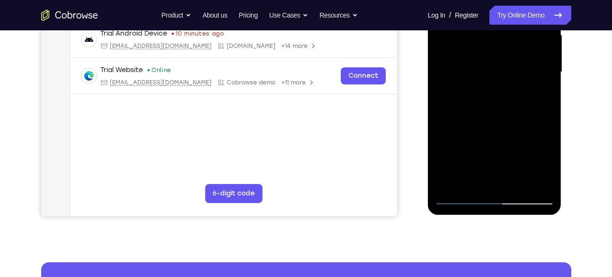
drag, startPoint x: 491, startPoint y: 126, endPoint x: 499, endPoint y: 48, distance: 79.0
click at [499, 48] on div at bounding box center [494, 71] width 119 height 265
drag, startPoint x: 494, startPoint y: 128, endPoint x: 504, endPoint y: 49, distance: 79.7
click at [504, 49] on div at bounding box center [494, 71] width 119 height 265
drag, startPoint x: 497, startPoint y: 151, endPoint x: 502, endPoint y: 71, distance: 80.2
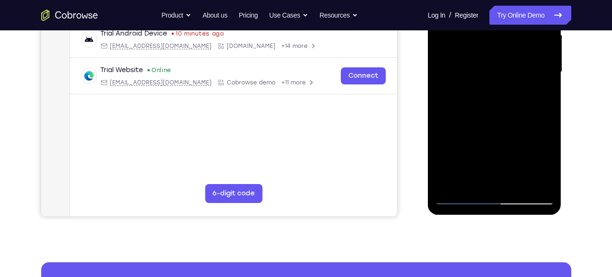
click at [502, 71] on div at bounding box center [494, 71] width 119 height 265
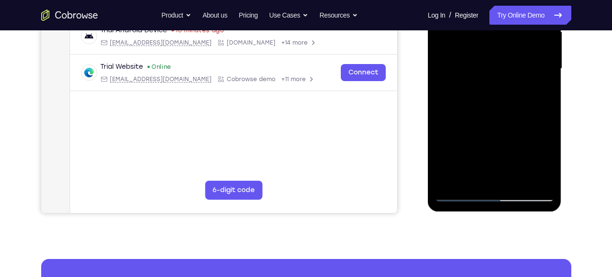
scroll to position [228, 0]
drag, startPoint x: 493, startPoint y: 141, endPoint x: 501, endPoint y: 88, distance: 53.5
click at [501, 88] on div at bounding box center [494, 68] width 119 height 265
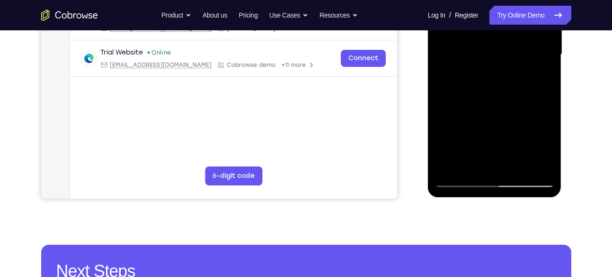
drag, startPoint x: 501, startPoint y: 129, endPoint x: 510, endPoint y: 45, distance: 83.9
click at [510, 45] on div at bounding box center [494, 54] width 119 height 265
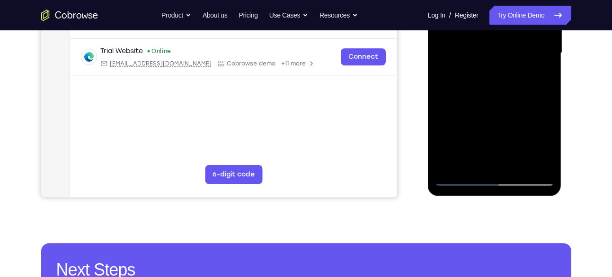
scroll to position [245, 0]
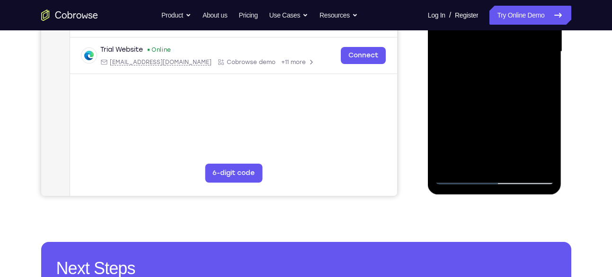
drag, startPoint x: 505, startPoint y: 139, endPoint x: 518, endPoint y: 62, distance: 78.7
click at [518, 62] on div at bounding box center [494, 51] width 119 height 265
drag, startPoint x: 501, startPoint y: 142, endPoint x: 510, endPoint y: 66, distance: 76.4
click at [510, 66] on div at bounding box center [494, 51] width 119 height 265
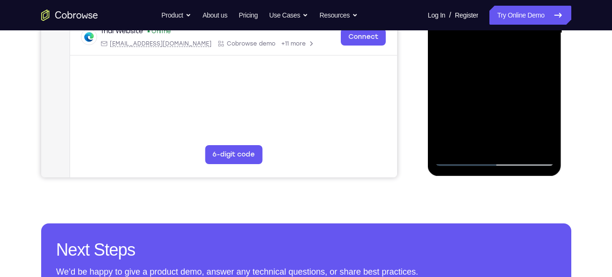
drag, startPoint x: 498, startPoint y: 104, endPoint x: 509, endPoint y: 42, distance: 63.4
click at [509, 42] on div at bounding box center [494, 33] width 119 height 265
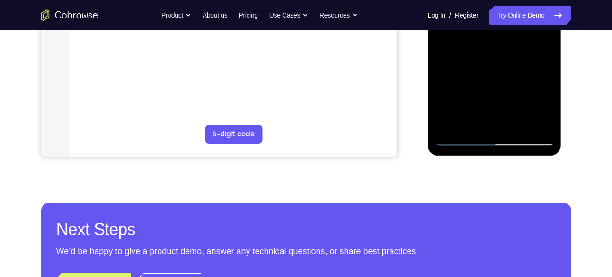
drag, startPoint x: 500, startPoint y: 102, endPoint x: 515, endPoint y: 17, distance: 86.1
click at [515, 17] on div at bounding box center [494, 12] width 119 height 265
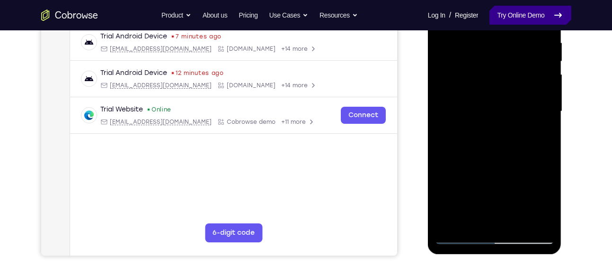
scroll to position [185, 0]
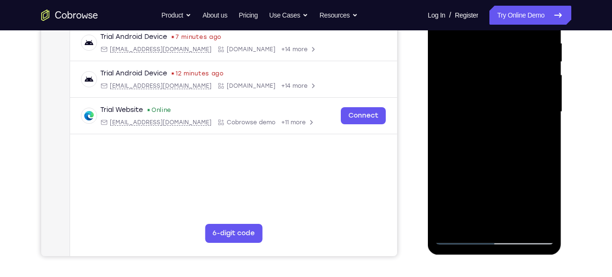
drag, startPoint x: 514, startPoint y: 80, endPoint x: 490, endPoint y: 167, distance: 90.9
click at [490, 167] on div at bounding box center [494, 111] width 119 height 265
drag, startPoint x: 492, startPoint y: 91, endPoint x: 537, endPoint y: 46, distance: 63.3
drag, startPoint x: 109, startPoint y: 74, endPoint x: 418, endPoint y: 91, distance: 309.3
click at [418, 91] on div "Your Support Agent Your Customer Web iOS Android" at bounding box center [306, 81] width 530 height 350
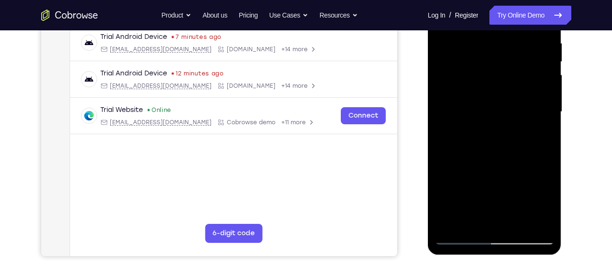
drag, startPoint x: 477, startPoint y: 131, endPoint x: 498, endPoint y: 48, distance: 85.3
click at [498, 48] on div at bounding box center [494, 111] width 119 height 265
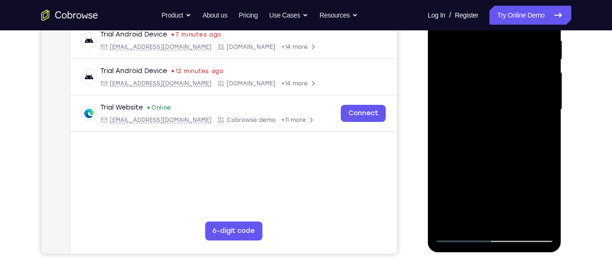
scroll to position [188, 0]
drag, startPoint x: 483, startPoint y: 133, endPoint x: 493, endPoint y: 69, distance: 65.2
click at [493, 69] on div at bounding box center [494, 108] width 119 height 265
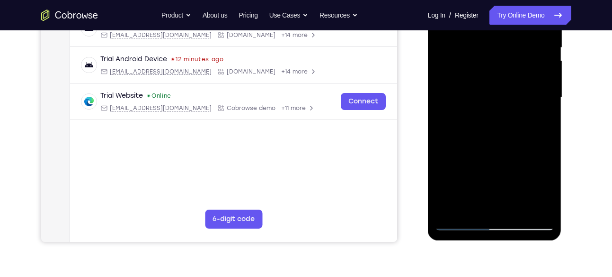
drag, startPoint x: 480, startPoint y: 132, endPoint x: 499, endPoint y: 55, distance: 79.1
click at [499, 55] on div at bounding box center [494, 97] width 119 height 265
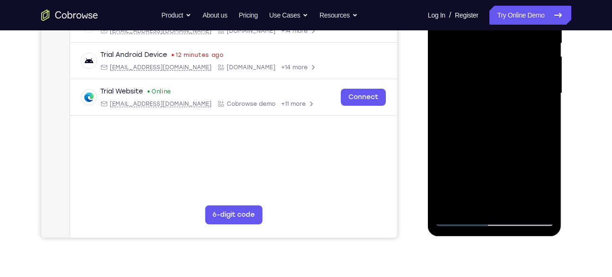
drag, startPoint x: 494, startPoint y: 137, endPoint x: 508, endPoint y: 85, distance: 53.5
click at [508, 85] on div at bounding box center [494, 93] width 119 height 265
drag, startPoint x: 483, startPoint y: 130, endPoint x: 498, endPoint y: 71, distance: 60.5
click at [498, 71] on div at bounding box center [494, 93] width 119 height 265
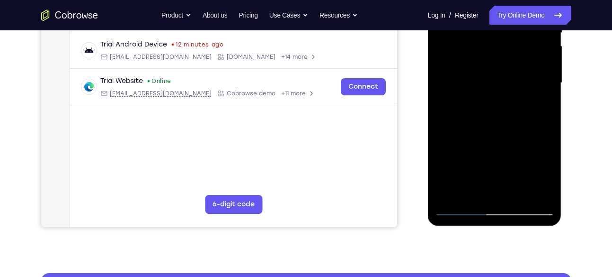
scroll to position [214, 0]
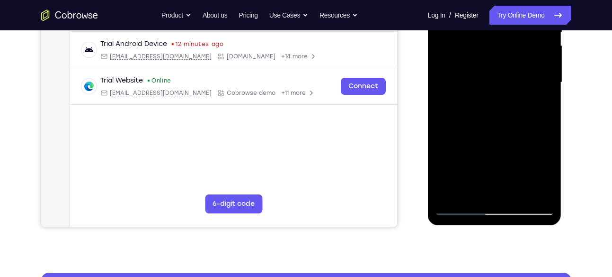
drag, startPoint x: 479, startPoint y: 132, endPoint x: 492, endPoint y: 72, distance: 61.5
click at [492, 72] on div at bounding box center [494, 82] width 119 height 265
drag, startPoint x: 480, startPoint y: 142, endPoint x: 495, endPoint y: 88, distance: 55.6
click at [495, 88] on div at bounding box center [494, 81] width 119 height 265
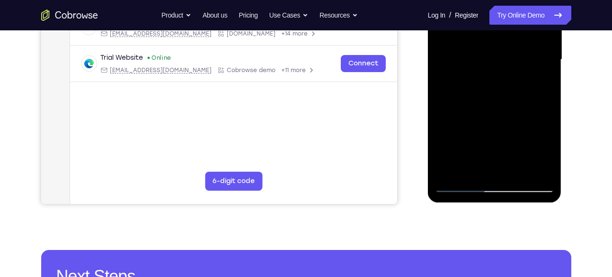
scroll to position [237, 0]
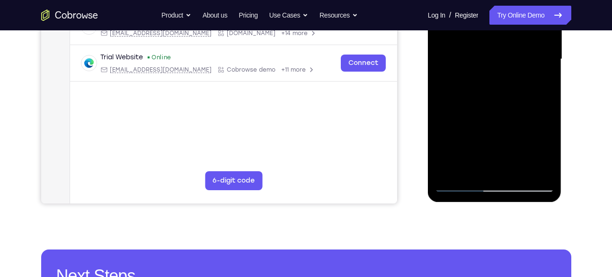
drag, startPoint x: 490, startPoint y: 129, endPoint x: 495, endPoint y: 85, distance: 44.3
click at [495, 85] on div at bounding box center [494, 59] width 119 height 265
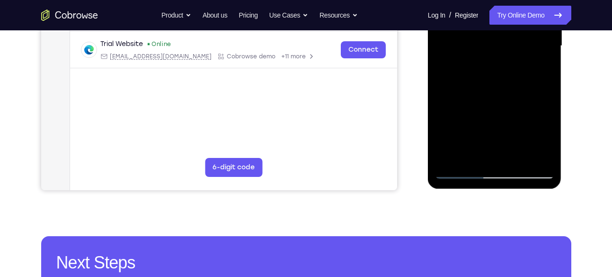
scroll to position [251, 0]
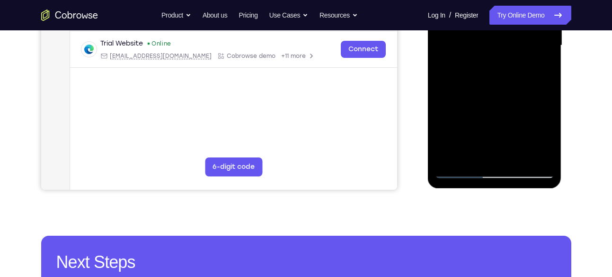
drag, startPoint x: 490, startPoint y: 119, endPoint x: 497, endPoint y: 73, distance: 46.6
click at [497, 73] on div at bounding box center [494, 45] width 119 height 265
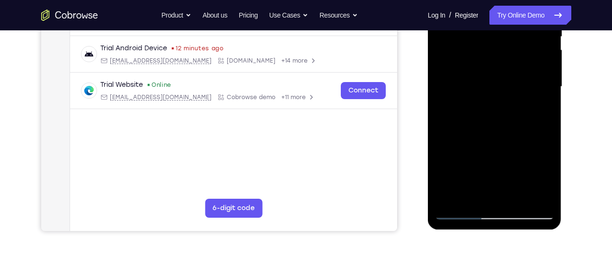
scroll to position [209, 0]
drag, startPoint x: 486, startPoint y: 137, endPoint x: 519, endPoint y: 57, distance: 86.6
click at [519, 57] on div at bounding box center [494, 87] width 119 height 265
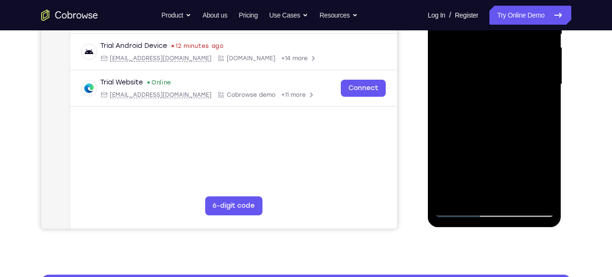
drag, startPoint x: 497, startPoint y: 116, endPoint x: 504, endPoint y: 46, distance: 69.6
click at [504, 46] on div at bounding box center [494, 84] width 119 height 265
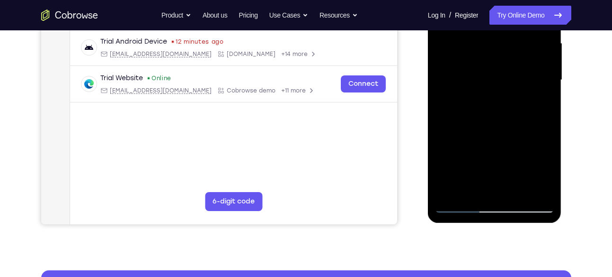
scroll to position [217, 0]
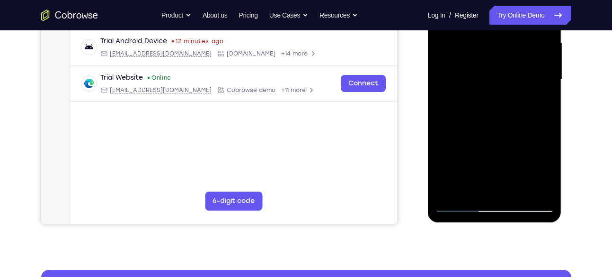
drag, startPoint x: 502, startPoint y: 119, endPoint x: 510, endPoint y: 51, distance: 69.1
click at [510, 51] on div at bounding box center [494, 79] width 119 height 265
drag, startPoint x: 500, startPoint y: 92, endPoint x: 512, endPoint y: 45, distance: 48.0
click at [512, 45] on div at bounding box center [494, 79] width 119 height 265
drag, startPoint x: 510, startPoint y: 143, endPoint x: 522, endPoint y: 52, distance: 92.3
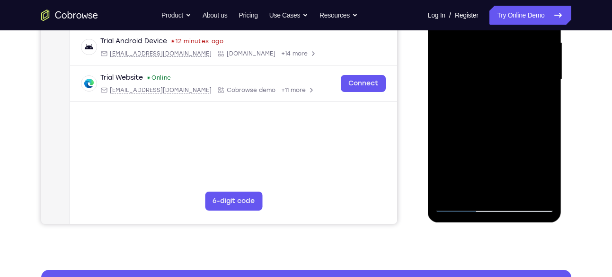
click at [522, 52] on div at bounding box center [494, 79] width 119 height 265
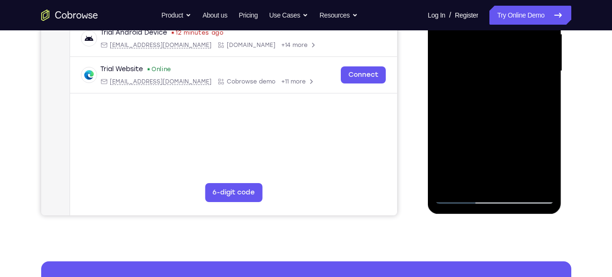
scroll to position [226, 0]
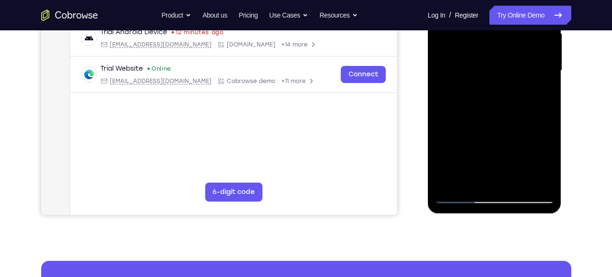
drag, startPoint x: 507, startPoint y: 133, endPoint x: 517, endPoint y: 76, distance: 57.6
click at [517, 76] on div at bounding box center [494, 70] width 119 height 265
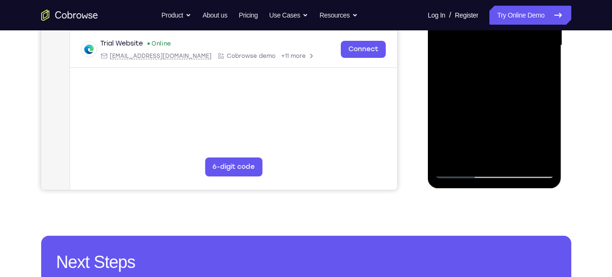
scroll to position [251, 0]
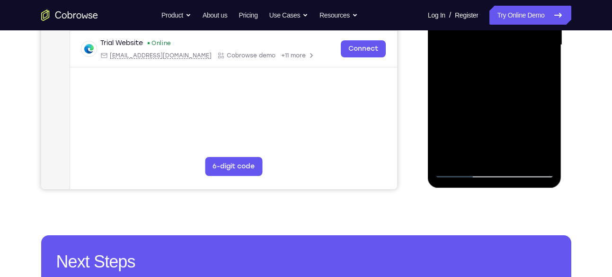
drag, startPoint x: 483, startPoint y: 128, endPoint x: 495, endPoint y: 77, distance: 53.1
click at [495, 77] on div at bounding box center [494, 44] width 119 height 265
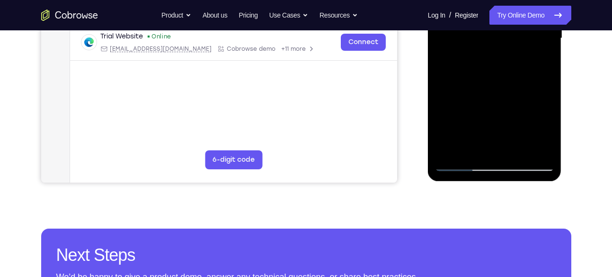
scroll to position [259, 0]
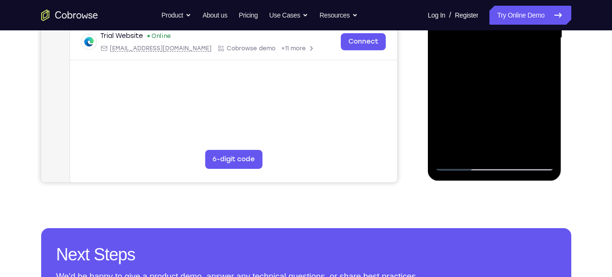
drag, startPoint x: 485, startPoint y: 120, endPoint x: 494, endPoint y: 68, distance: 52.9
click at [494, 68] on div at bounding box center [494, 37] width 119 height 265
drag, startPoint x: 490, startPoint y: 116, endPoint x: 501, endPoint y: 54, distance: 63.0
click at [501, 54] on div at bounding box center [494, 37] width 119 height 265
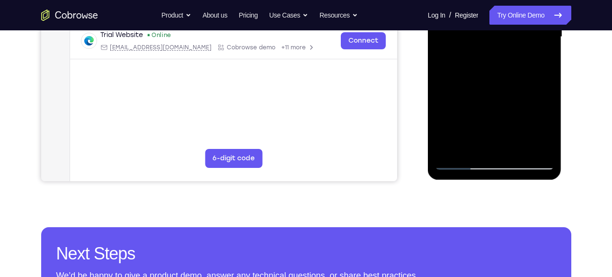
scroll to position [260, 0]
drag, startPoint x: 501, startPoint y: 123, endPoint x: 511, endPoint y: 64, distance: 59.6
click at [511, 64] on div at bounding box center [494, 36] width 119 height 265
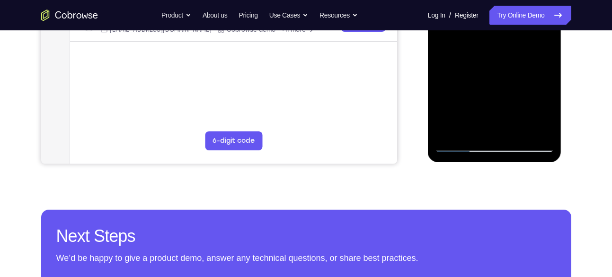
scroll to position [277, 0]
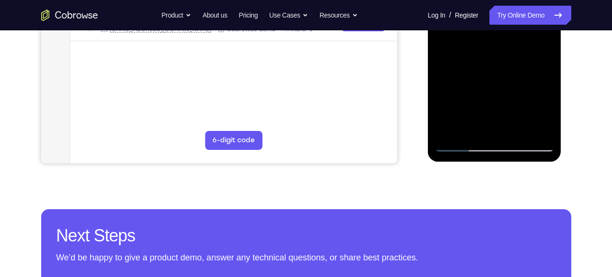
drag, startPoint x: 495, startPoint y: 113, endPoint x: 514, endPoint y: 59, distance: 57.2
click at [514, 59] on div at bounding box center [494, 18] width 119 height 265
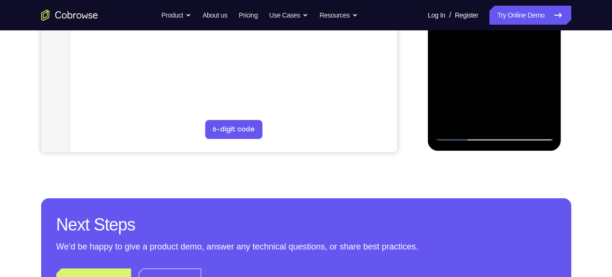
drag, startPoint x: 503, startPoint y: 78, endPoint x: 509, endPoint y: 27, distance: 51.5
click at [509, 27] on div at bounding box center [494, 7] width 119 height 265
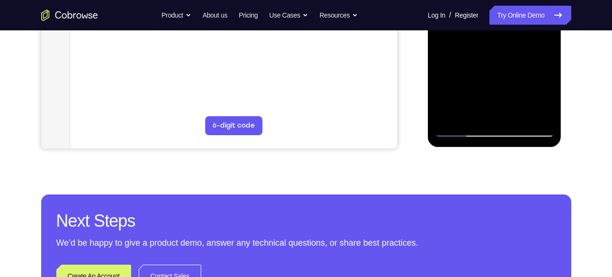
drag, startPoint x: 503, startPoint y: 87, endPoint x: 518, endPoint y: 27, distance: 61.0
click at [518, 27] on div at bounding box center [494, 4] width 119 height 265
drag, startPoint x: 492, startPoint y: 88, endPoint x: 507, endPoint y: 38, distance: 52.4
click at [507, 38] on div at bounding box center [494, 4] width 119 height 265
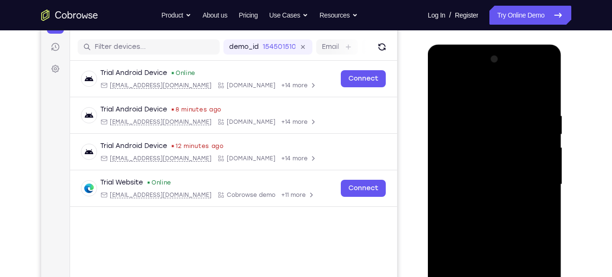
scroll to position [112, 0]
drag, startPoint x: 503, startPoint y: 166, endPoint x: 518, endPoint y: 89, distance: 78.6
click at [518, 89] on div at bounding box center [494, 184] width 119 height 265
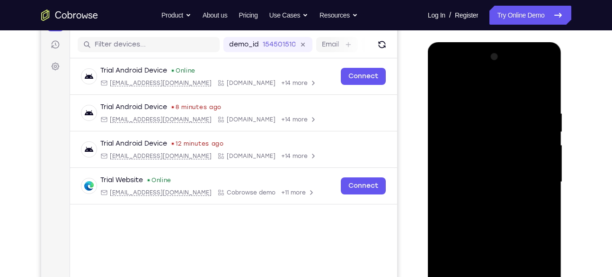
drag, startPoint x: 498, startPoint y: 149, endPoint x: 505, endPoint y: 57, distance: 91.7
click at [505, 57] on div at bounding box center [494, 181] width 119 height 265
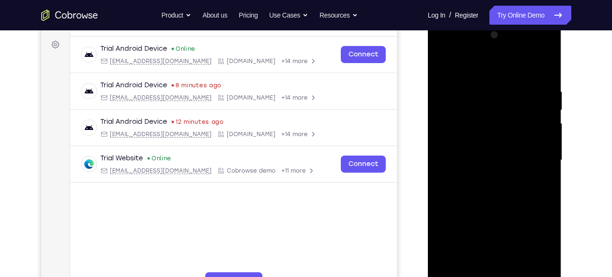
scroll to position [137, 0]
drag, startPoint x: 500, startPoint y: 158, endPoint x: 523, endPoint y: 63, distance: 97.6
click at [523, 63] on div at bounding box center [494, 159] width 119 height 265
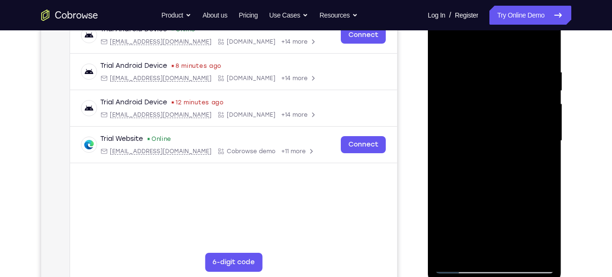
scroll to position [156, 0]
drag, startPoint x: 504, startPoint y: 120, endPoint x: 516, endPoint y: 45, distance: 75.3
click at [516, 45] on div at bounding box center [494, 140] width 119 height 265
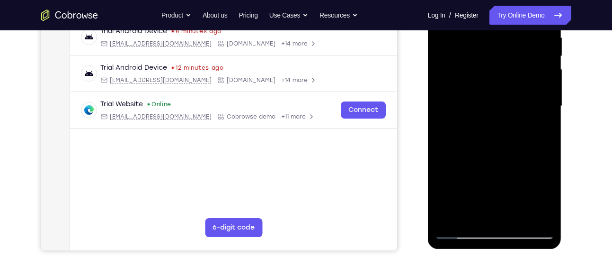
drag, startPoint x: 507, startPoint y: 126, endPoint x: 519, endPoint y: 60, distance: 67.8
click at [519, 60] on div at bounding box center [494, 105] width 119 height 265
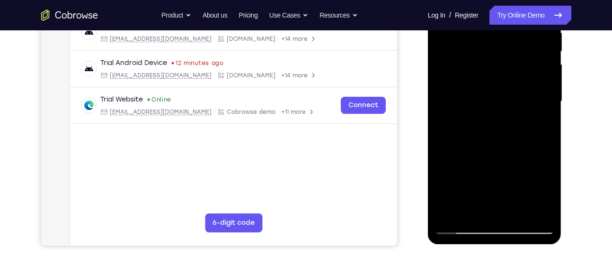
drag, startPoint x: 512, startPoint y: 156, endPoint x: 517, endPoint y: 98, distance: 58.4
click at [517, 98] on div at bounding box center [494, 101] width 119 height 265
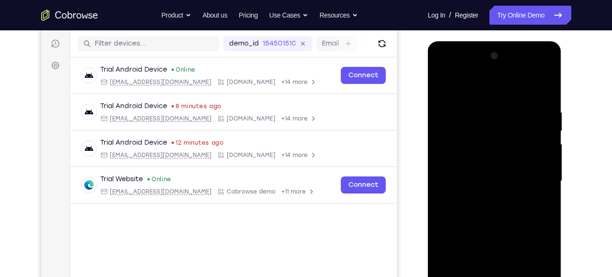
scroll to position [115, 0]
click at [542, 74] on div at bounding box center [494, 181] width 119 height 265
click at [546, 72] on div at bounding box center [494, 181] width 119 height 265
click at [548, 72] on div at bounding box center [494, 181] width 119 height 265
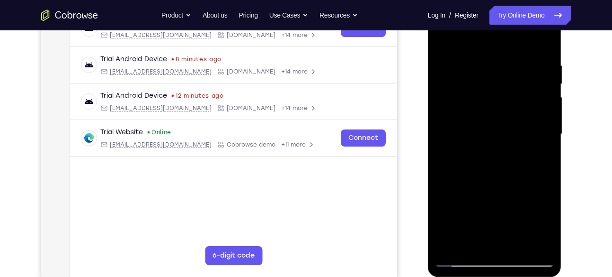
scroll to position [163, 0]
drag, startPoint x: 525, startPoint y: 73, endPoint x: 451, endPoint y: 118, distance: 86.1
click at [451, 118] on div at bounding box center [494, 133] width 119 height 265
drag, startPoint x: 524, startPoint y: 118, endPoint x: 447, endPoint y: 128, distance: 77.4
click at [447, 128] on div at bounding box center [494, 133] width 119 height 265
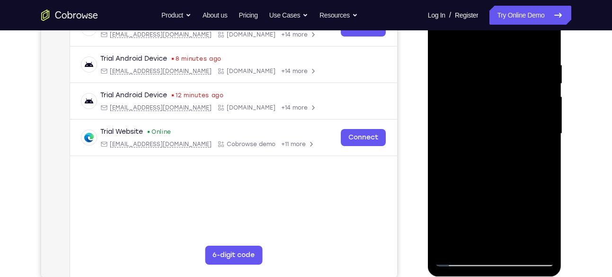
drag, startPoint x: 518, startPoint y: 116, endPoint x: 445, endPoint y: 121, distance: 73.1
click at [445, 121] on div at bounding box center [494, 133] width 119 height 265
drag, startPoint x: 510, startPoint y: 117, endPoint x: 421, endPoint y: 113, distance: 89.6
click at [428, 113] on html "Online web based iOS Simulators and Android Emulators. Run iPhone, iPad, Mobile…" at bounding box center [495, 136] width 135 height 284
drag, startPoint x: 519, startPoint y: 118, endPoint x: 430, endPoint y: 128, distance: 90.6
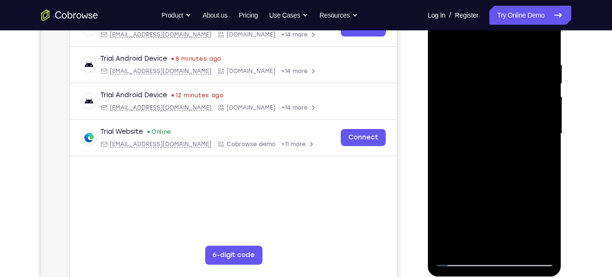
click at [430, 128] on div at bounding box center [495, 135] width 134 height 282
drag, startPoint x: 506, startPoint y: 125, endPoint x: 440, endPoint y: 138, distance: 67.0
click at [440, 138] on div at bounding box center [494, 133] width 119 height 265
drag, startPoint x: 534, startPoint y: 116, endPoint x: 449, endPoint y: 125, distance: 85.8
click at [449, 125] on div at bounding box center [494, 133] width 119 height 265
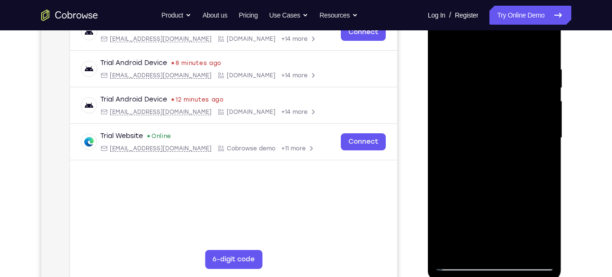
scroll to position [158, 0]
drag, startPoint x: 515, startPoint y: 171, endPoint x: 518, endPoint y: 93, distance: 78.2
click at [518, 93] on div at bounding box center [494, 138] width 119 height 265
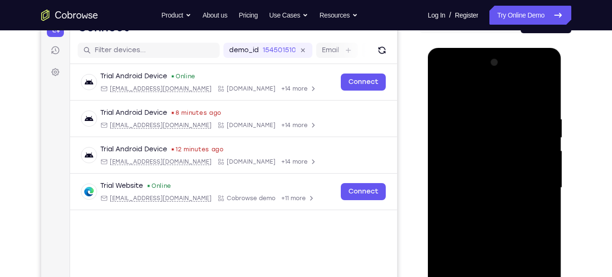
scroll to position [108, 0]
click at [543, 81] on div at bounding box center [494, 187] width 119 height 265
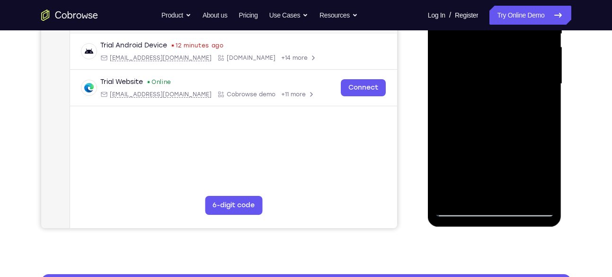
scroll to position [213, 0]
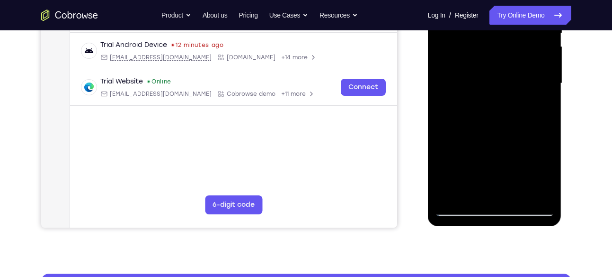
click at [501, 151] on div at bounding box center [494, 83] width 119 height 265
click at [535, 98] on div at bounding box center [494, 83] width 119 height 265
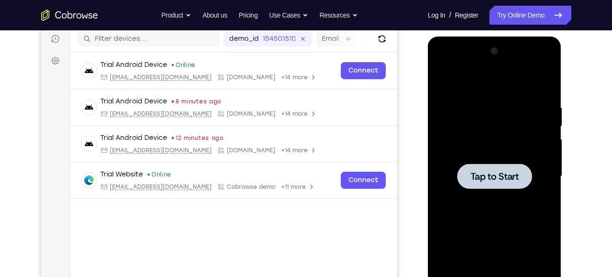
scroll to position [118, 0]
